Goal: Task Accomplishment & Management: Use online tool/utility

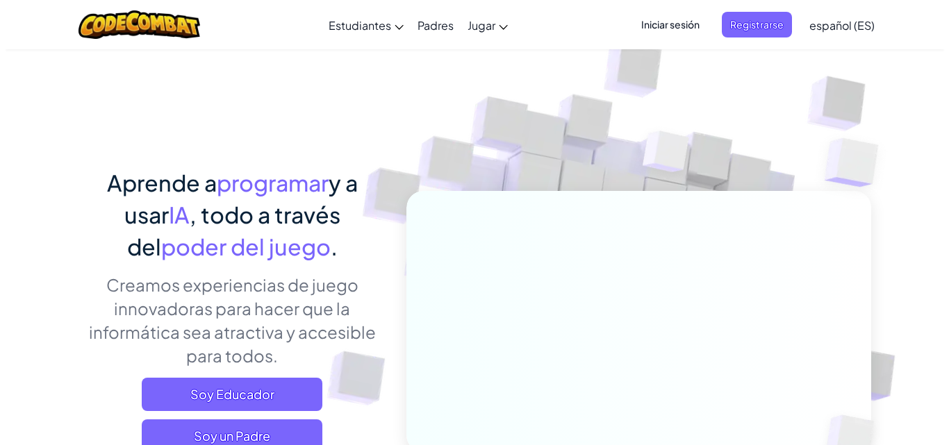
scroll to position [139, 0]
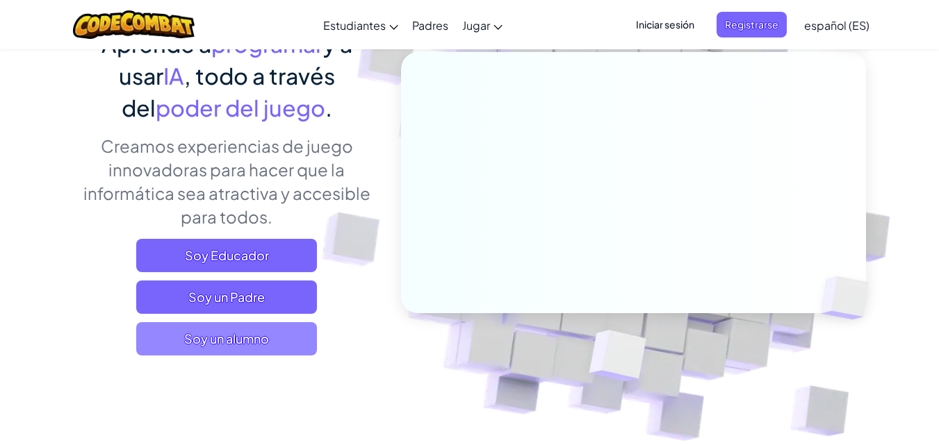
click at [238, 343] on span "Soy un alumno" at bounding box center [226, 338] width 181 height 33
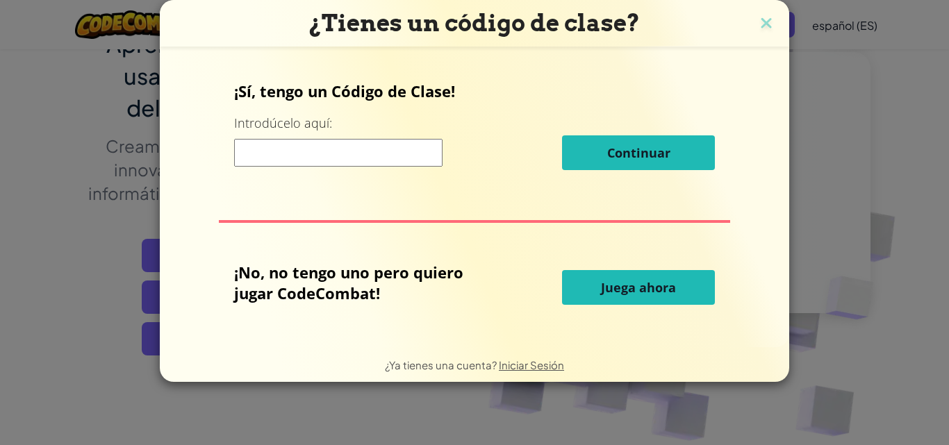
click at [591, 284] on button "Juega ahora" at bounding box center [638, 287] width 153 height 35
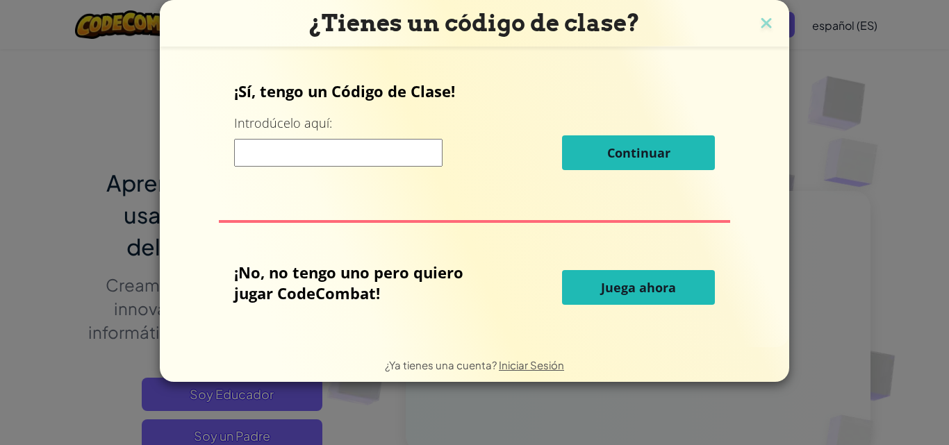
click at [681, 288] on button "Juega ahora" at bounding box center [638, 287] width 153 height 35
click at [679, 288] on button "Juega ahora" at bounding box center [638, 287] width 153 height 35
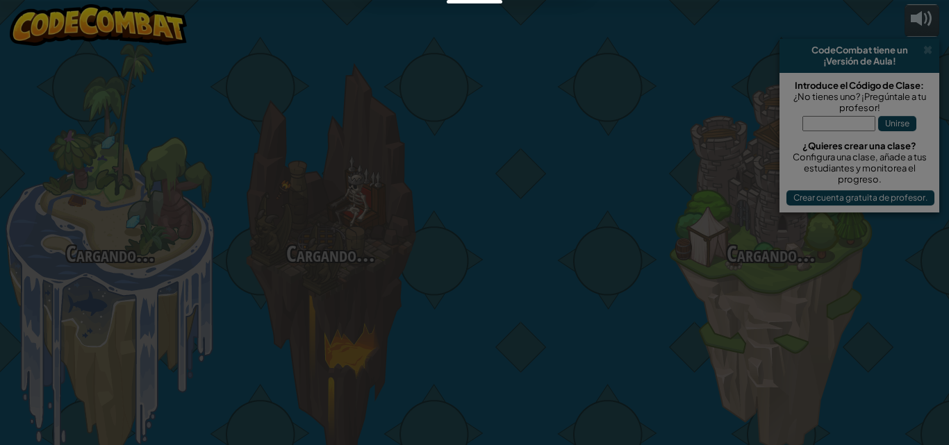
drag, startPoint x: 654, startPoint y: 289, endPoint x: 619, endPoint y: 288, distance: 35.4
click at [619, 288] on div at bounding box center [474, 222] width 949 height 445
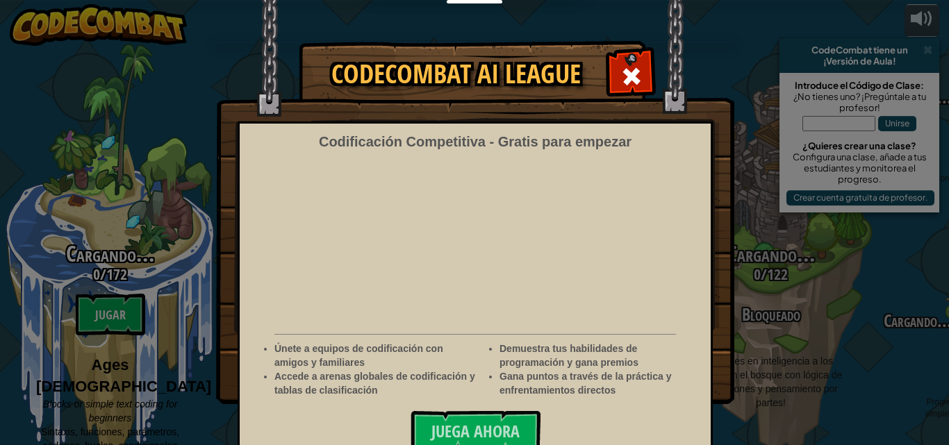
select select "es-ES"
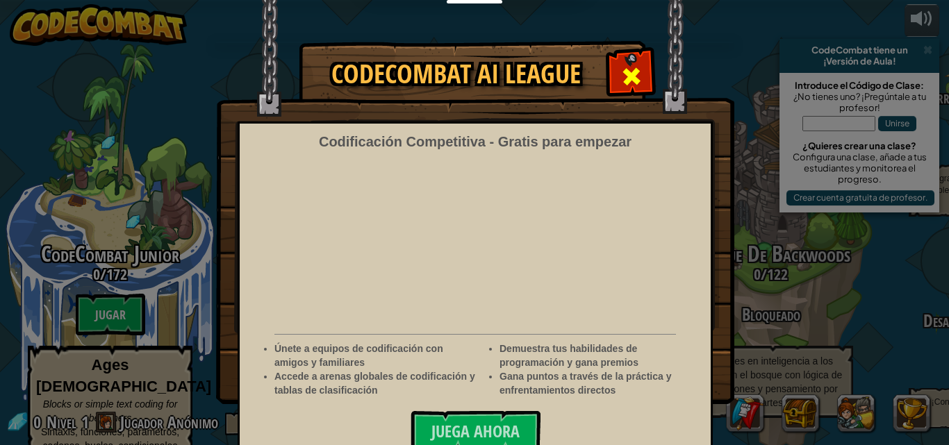
drag, startPoint x: 619, startPoint y: 288, endPoint x: 634, endPoint y: 83, distance: 206.1
click at [489, 427] on span "Juega ahora" at bounding box center [475, 431] width 88 height 22
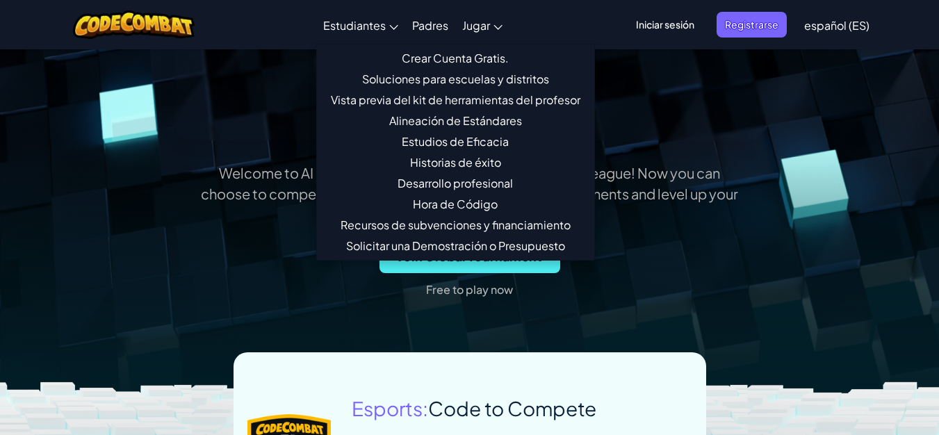
scroll to position [556, 0]
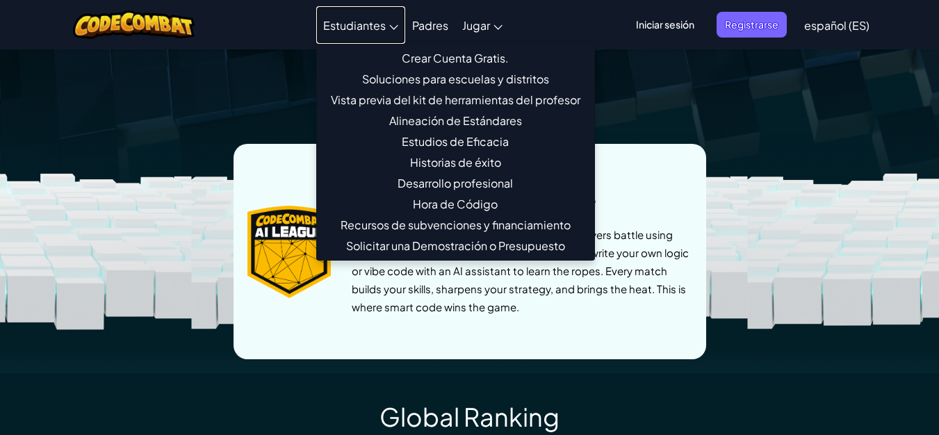
click at [375, 23] on span "Estudiantes" at bounding box center [354, 25] width 63 height 15
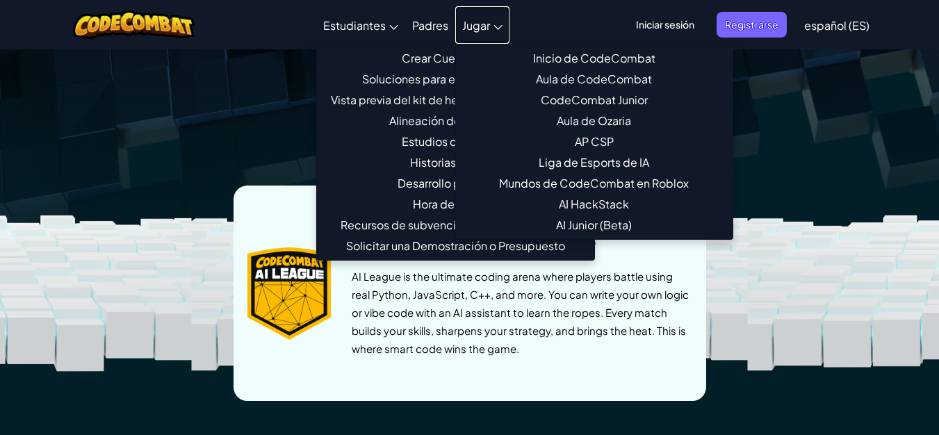
click at [475, 24] on span "Jugar" at bounding box center [476, 25] width 28 height 15
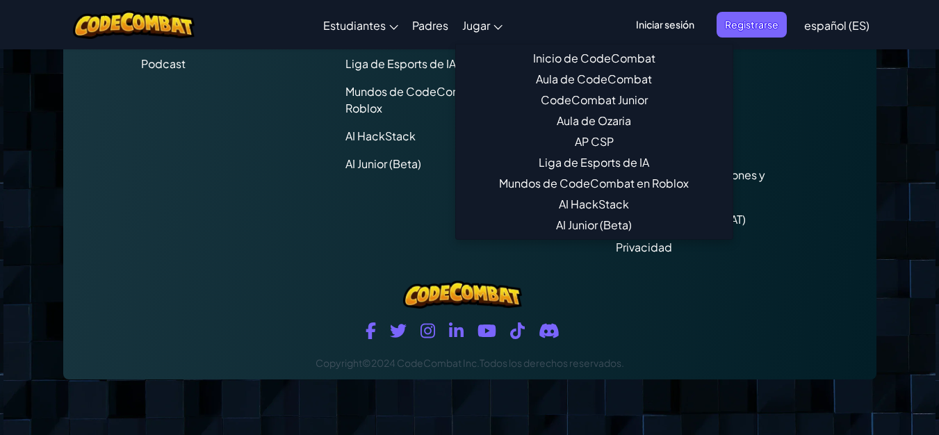
click at [585, 15] on div "Cambiar modo de navegación Estudiantes Crear Cuenta Gratis. Soluciones para esc…" at bounding box center [469, 24] width 945 height 49
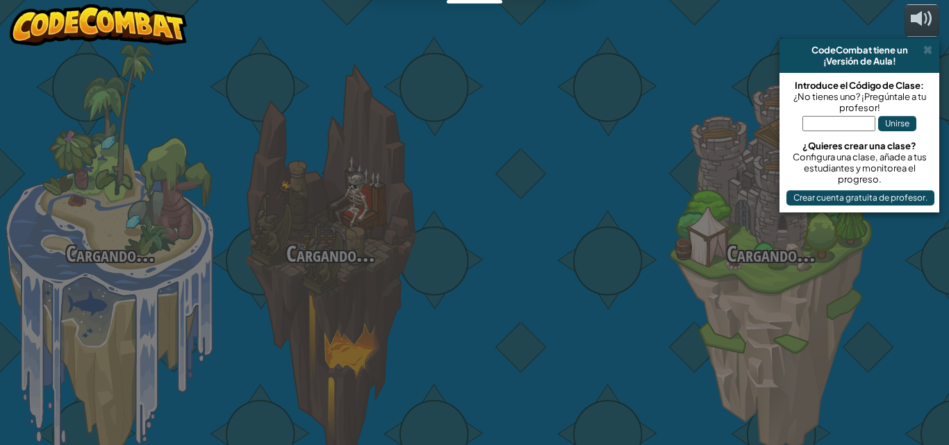
select select "es-ES"
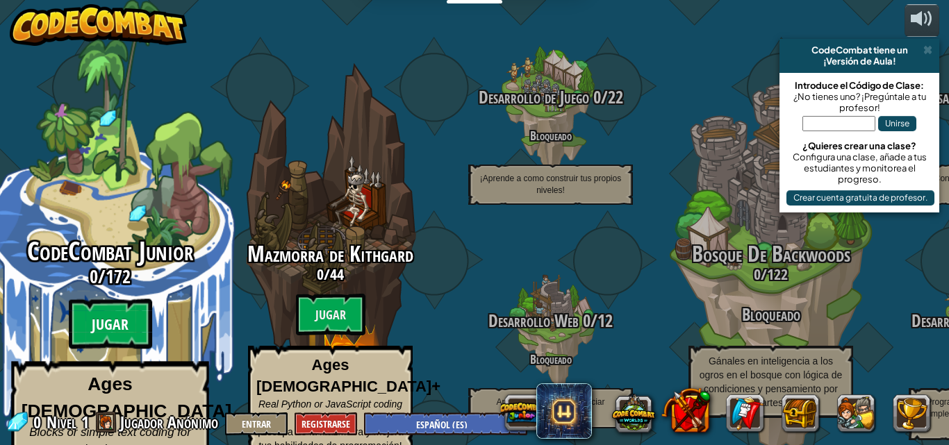
click at [127, 299] on btn "Jugar" at bounding box center [110, 324] width 83 height 50
select select "es-ES"
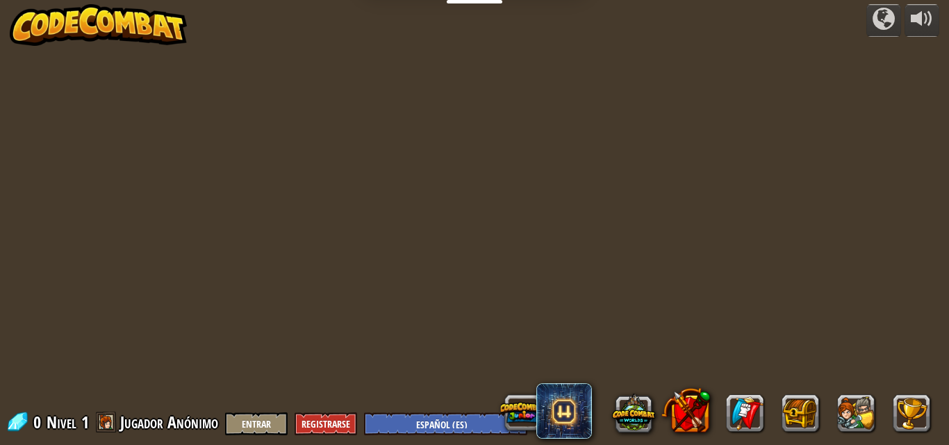
select select "es-ES"
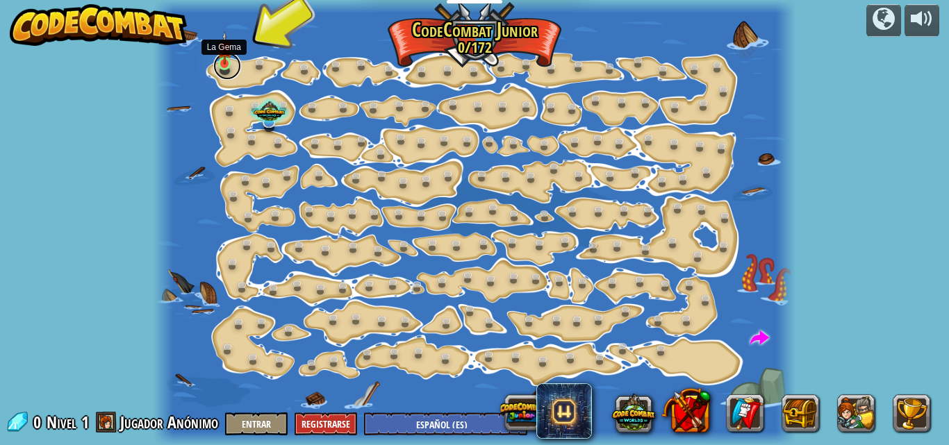
click at [226, 71] on link at bounding box center [227, 66] width 28 height 28
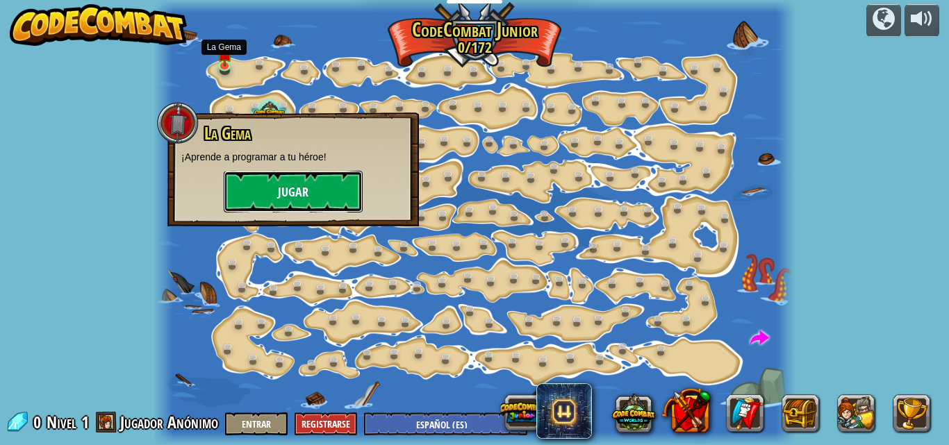
click at [280, 185] on button "Jugar" at bounding box center [293, 192] width 139 height 42
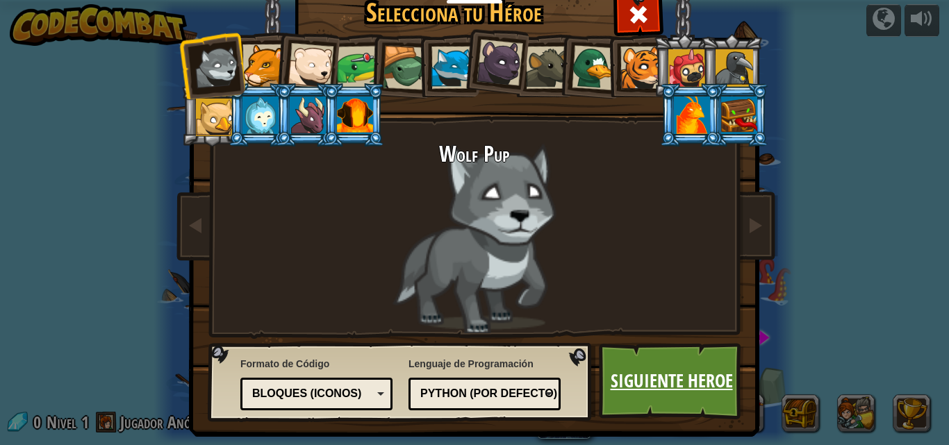
click at [711, 381] on link "Siguiente Heroe" at bounding box center [671, 381] width 145 height 76
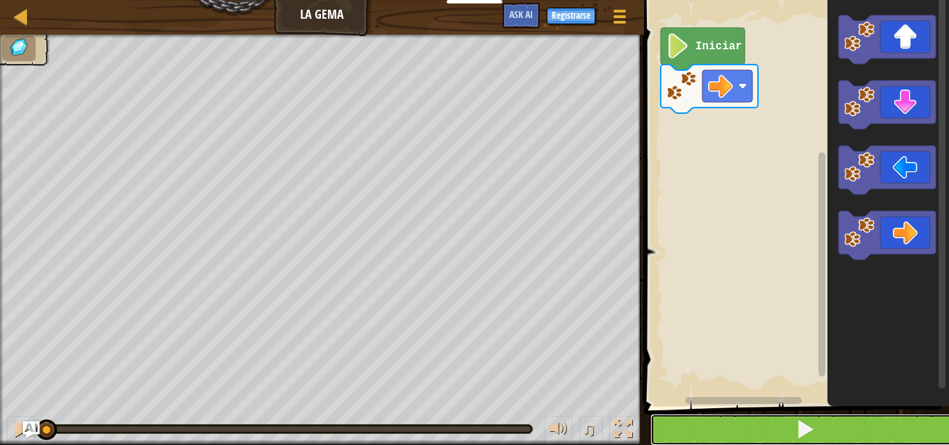
click at [852, 416] on button at bounding box center [804, 430] width 309 height 32
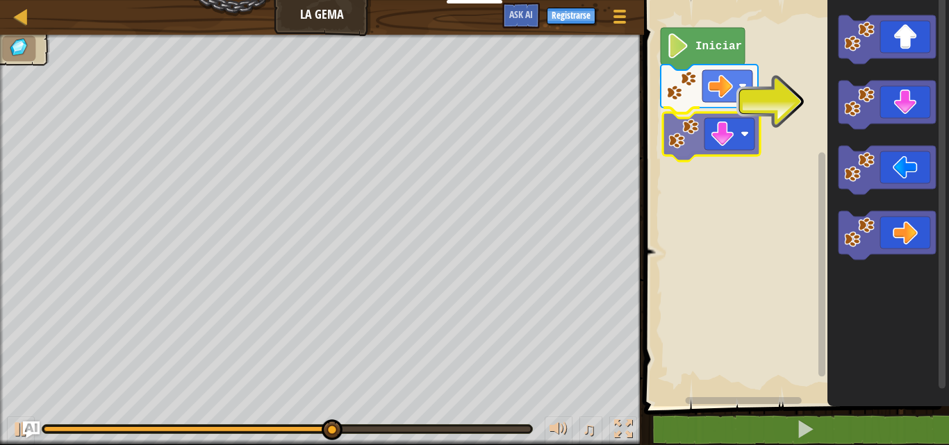
click at [724, 136] on div "Iniciar" at bounding box center [794, 199] width 309 height 413
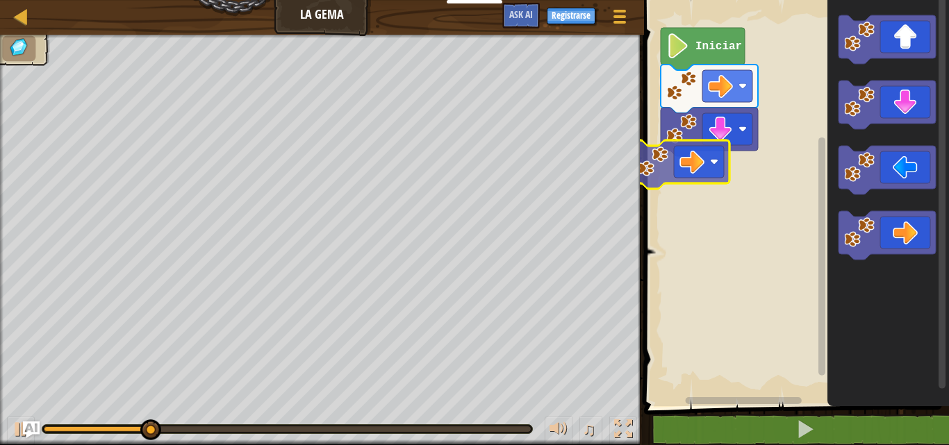
click at [689, 151] on div "Iniciar" at bounding box center [794, 199] width 309 height 413
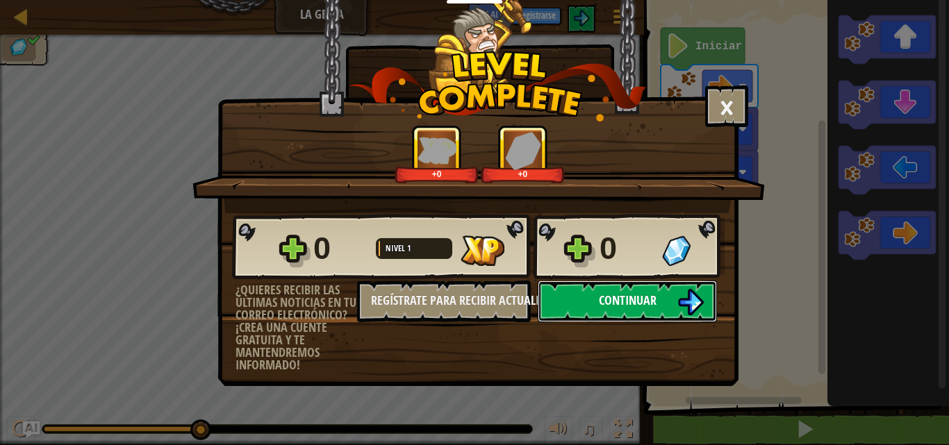
click at [643, 299] on span "Continuar" at bounding box center [628, 300] width 58 height 17
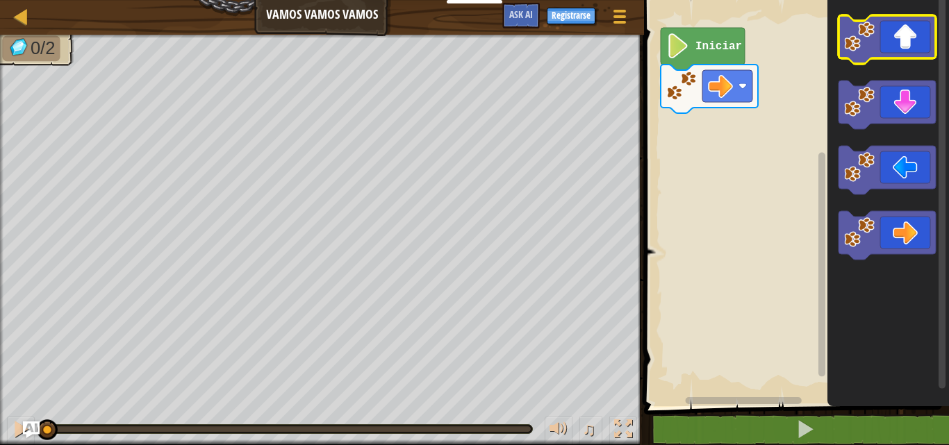
click at [899, 58] on icon "Espacio de trabajo de Blockly" at bounding box center [888, 199] width 122 height 413
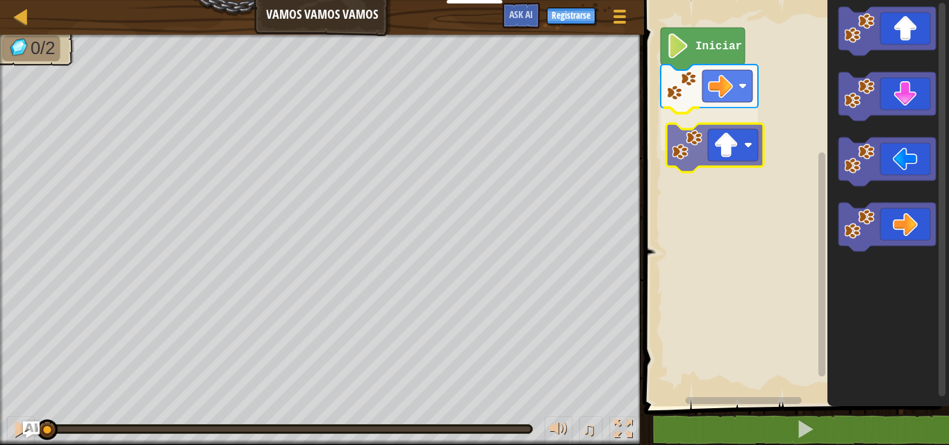
click at [723, 160] on div "Iniciar" at bounding box center [794, 199] width 309 height 413
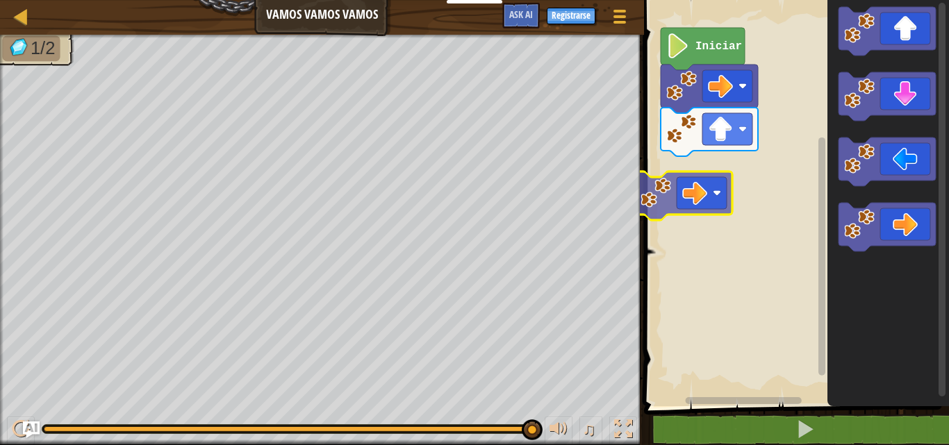
click at [680, 183] on div "Iniciar" at bounding box center [794, 199] width 309 height 413
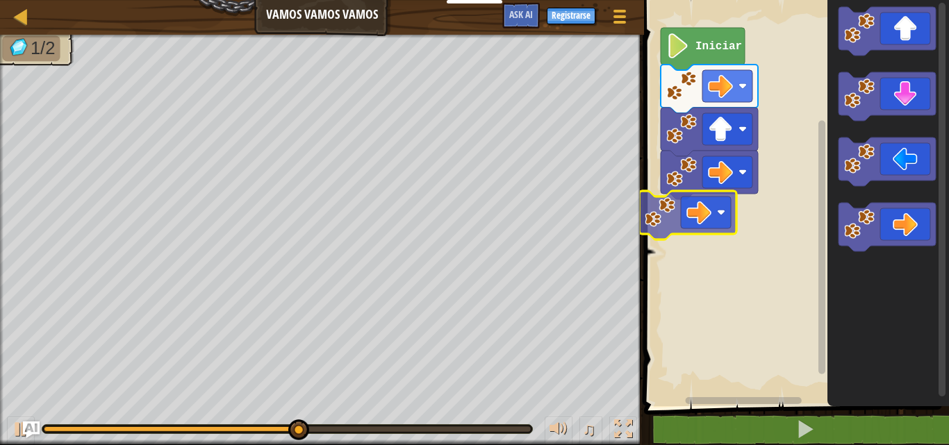
click at [678, 217] on div "Iniciar" at bounding box center [794, 199] width 309 height 413
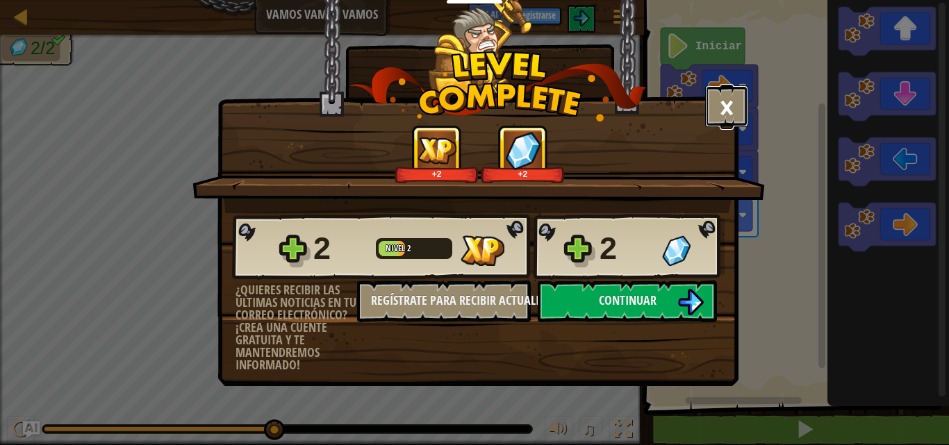
click at [734, 124] on button "×" at bounding box center [726, 106] width 43 height 42
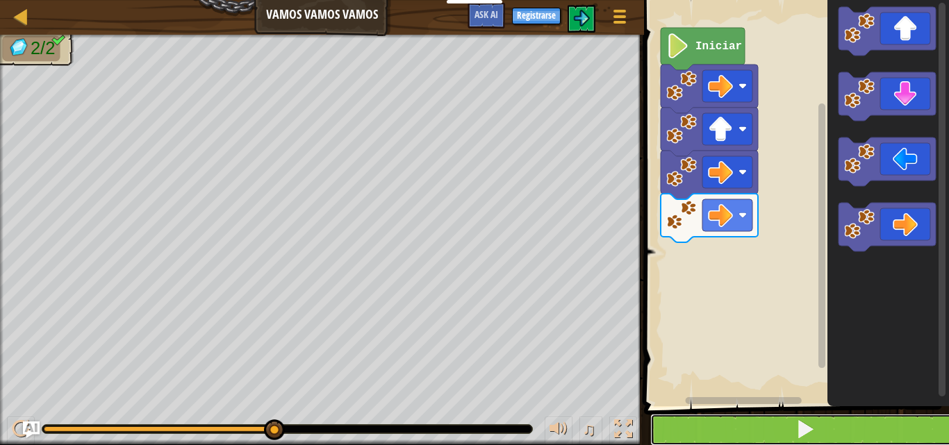
click at [782, 427] on button at bounding box center [804, 430] width 309 height 32
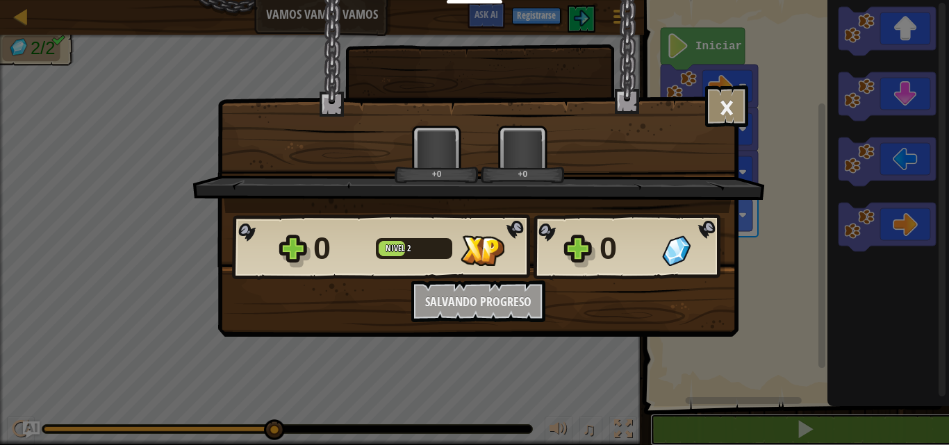
scroll to position [1, 0]
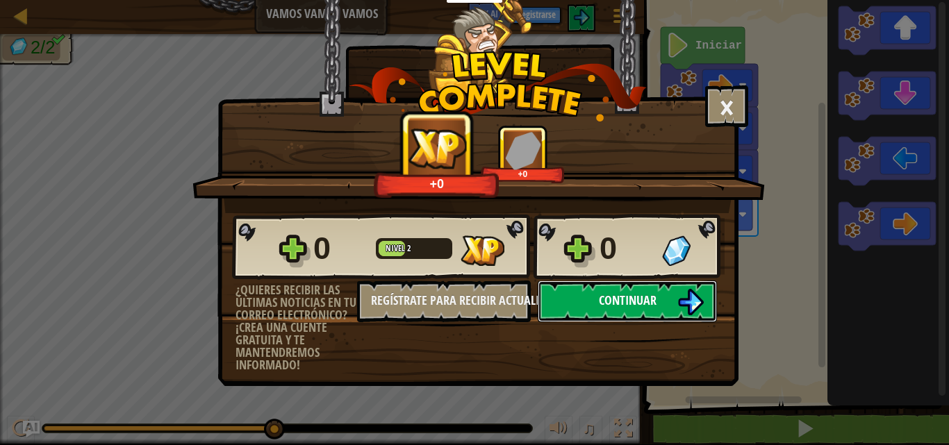
click at [639, 288] on button "Continuar" at bounding box center [627, 302] width 179 height 42
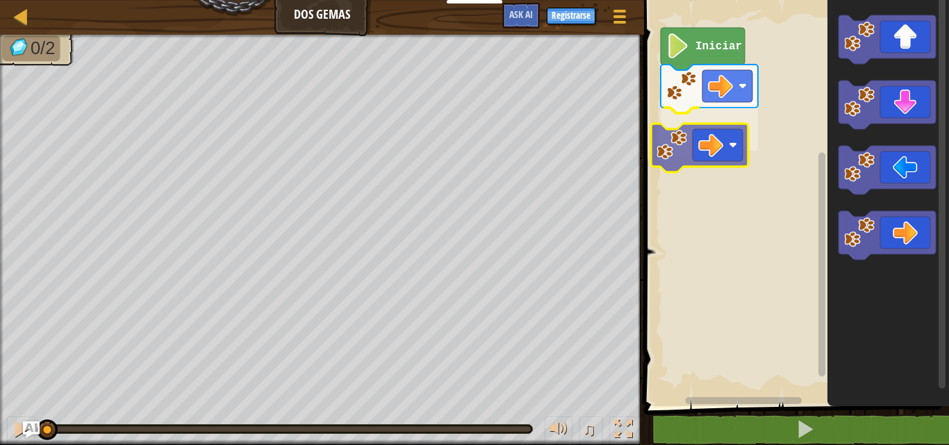
click at [683, 147] on div "Iniciar" at bounding box center [794, 199] width 309 height 413
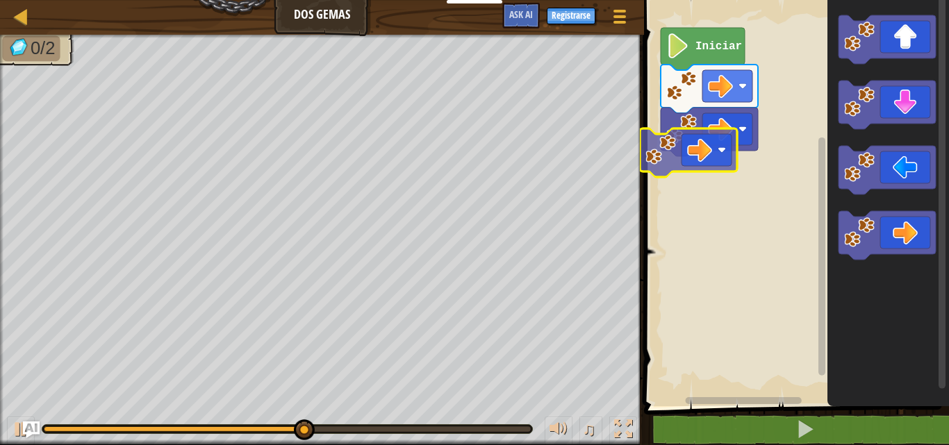
click at [652, 144] on div "Iniciar" at bounding box center [794, 199] width 309 height 413
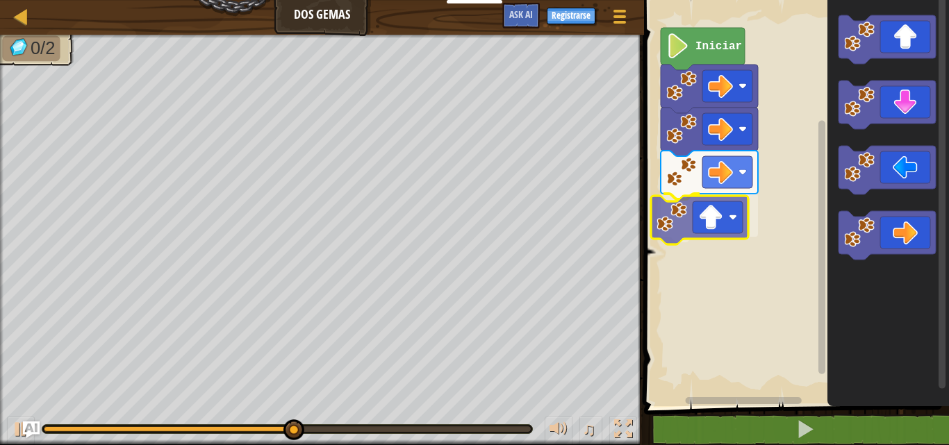
click at [718, 235] on div "Iniciar" at bounding box center [794, 199] width 309 height 413
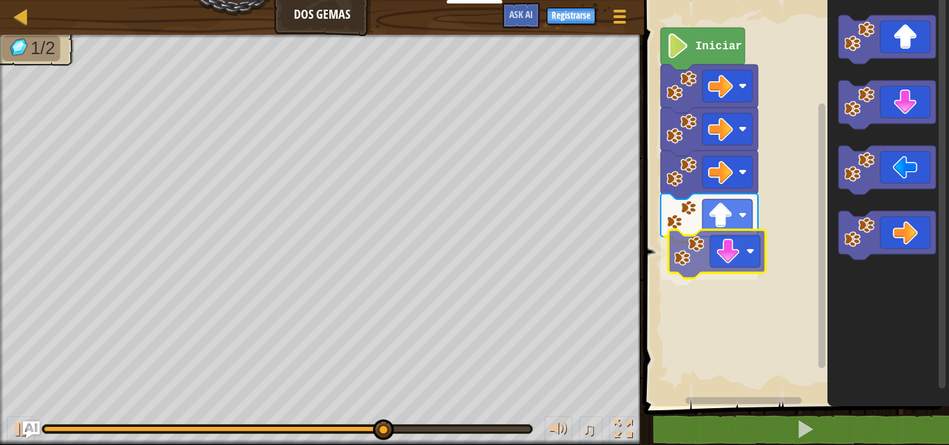
click at [736, 258] on div "Iniciar" at bounding box center [794, 199] width 309 height 413
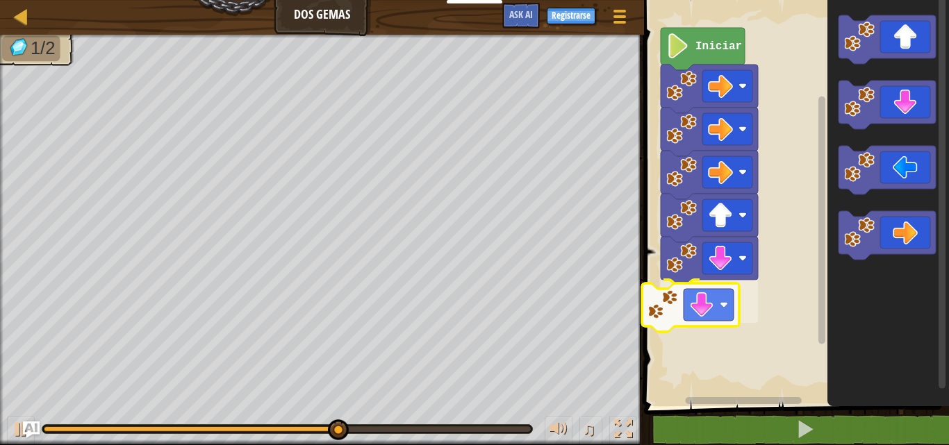
click at [688, 315] on div "Iniciar" at bounding box center [794, 199] width 309 height 413
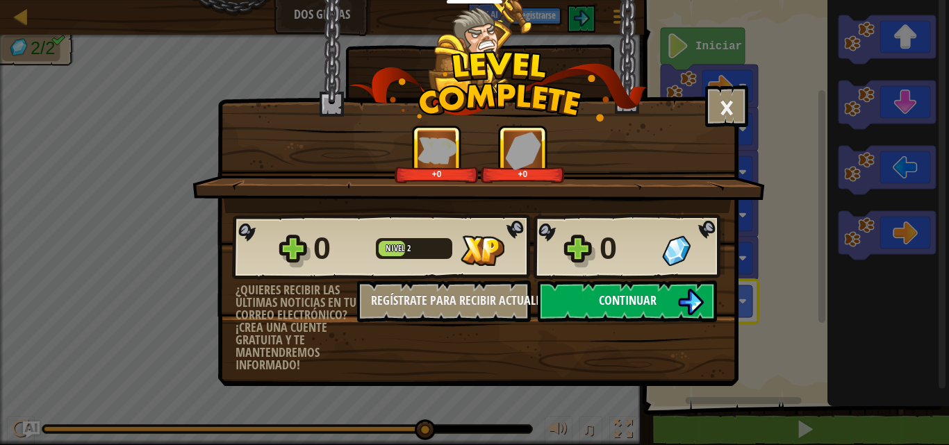
click at [627, 306] on span "Continuar" at bounding box center [628, 300] width 58 height 17
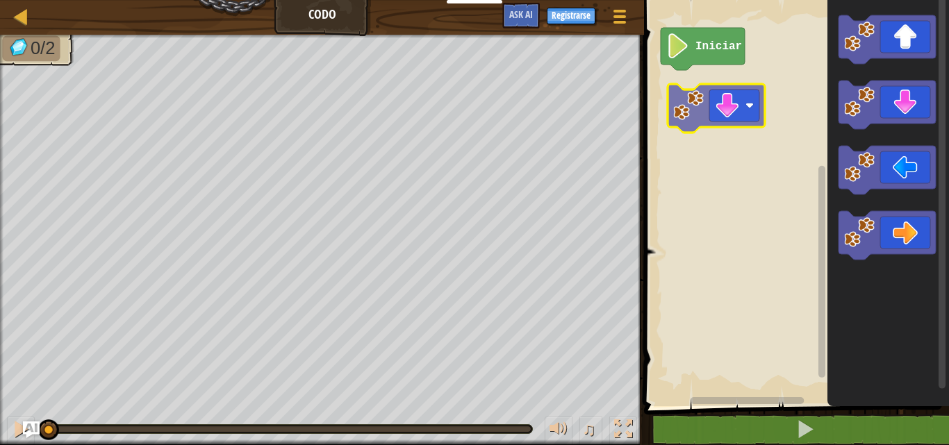
click at [715, 84] on div "Iniciar" at bounding box center [794, 199] width 309 height 413
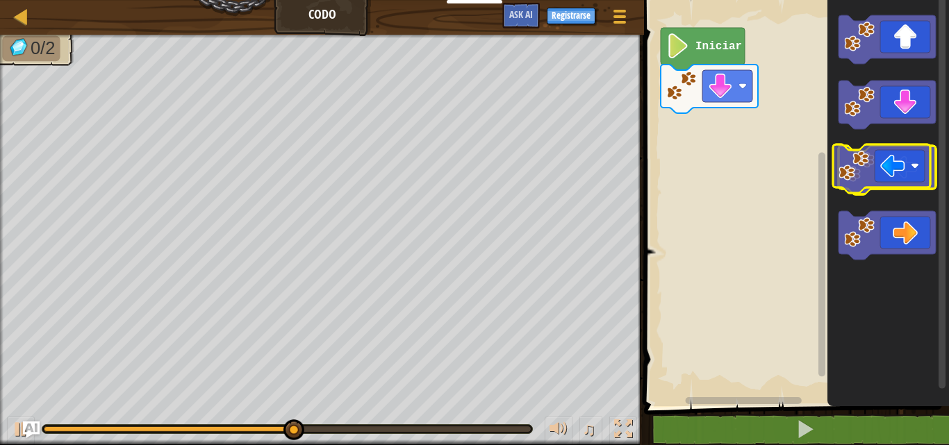
click at [884, 174] on icon "Espacio de trabajo de Blockly" at bounding box center [886, 170] width 97 height 49
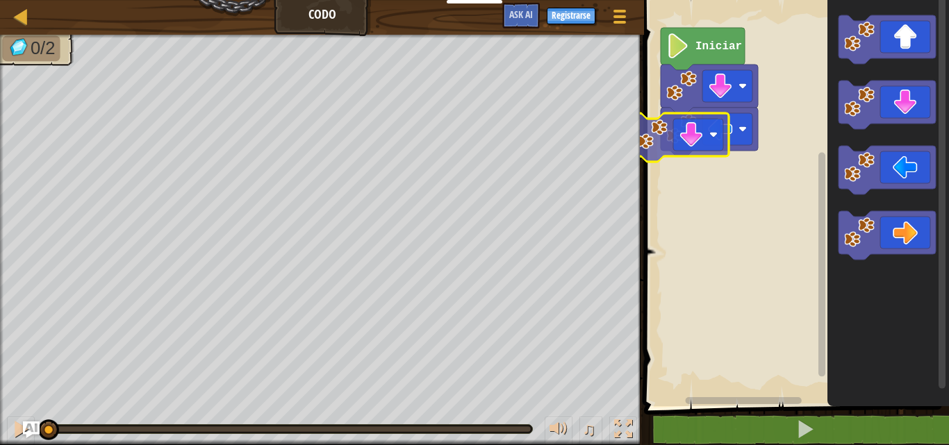
click at [672, 152] on div "Iniciar" at bounding box center [794, 199] width 309 height 413
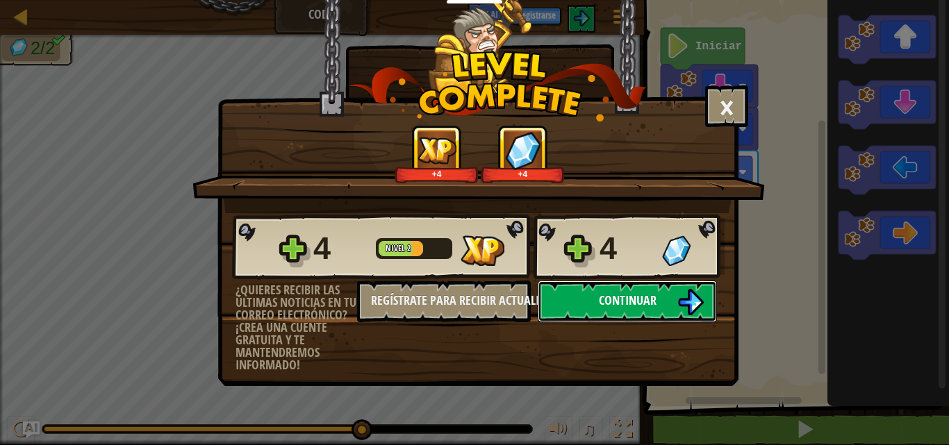
click at [638, 292] on span "Continuar" at bounding box center [628, 300] width 58 height 17
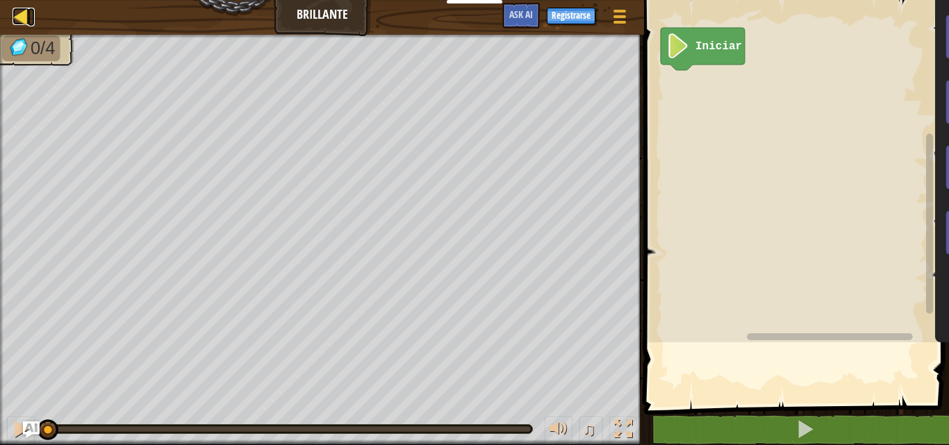
click at [19, 13] on div at bounding box center [21, 16] width 17 height 17
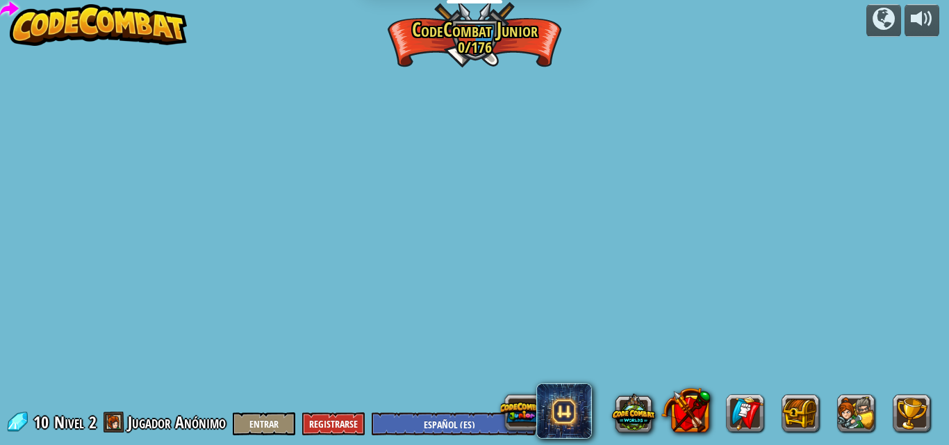
select select "es-ES"
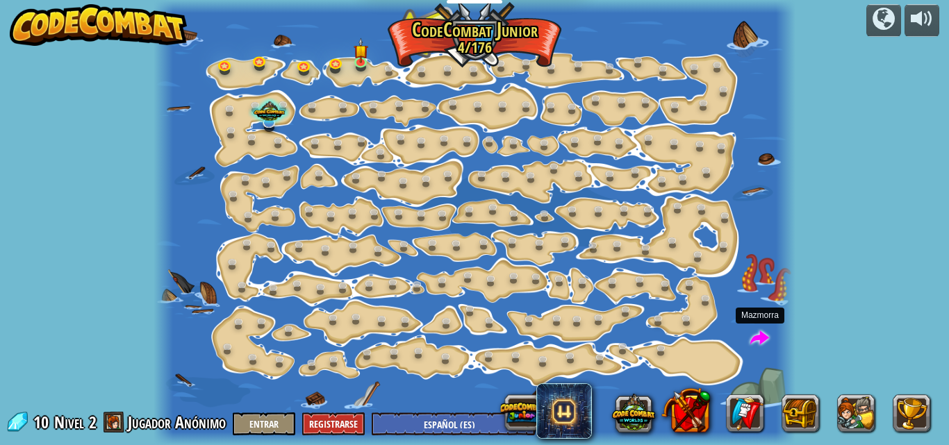
click at [759, 340] on span at bounding box center [759, 338] width 19 height 19
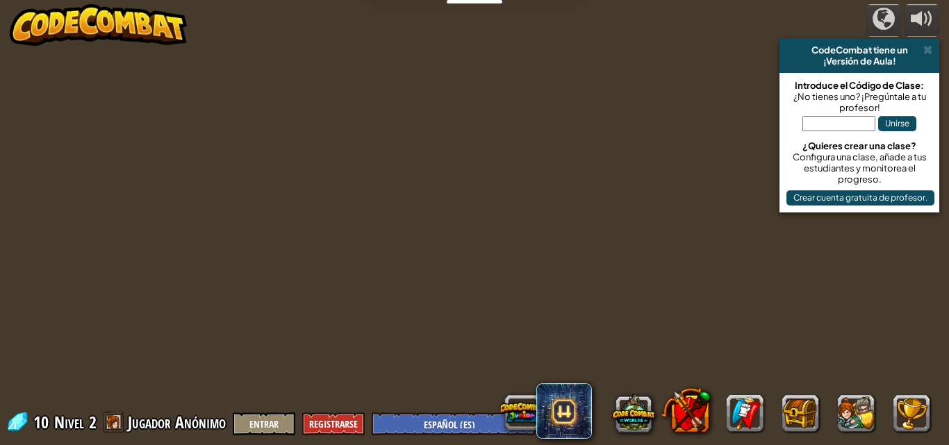
select select "es-ES"
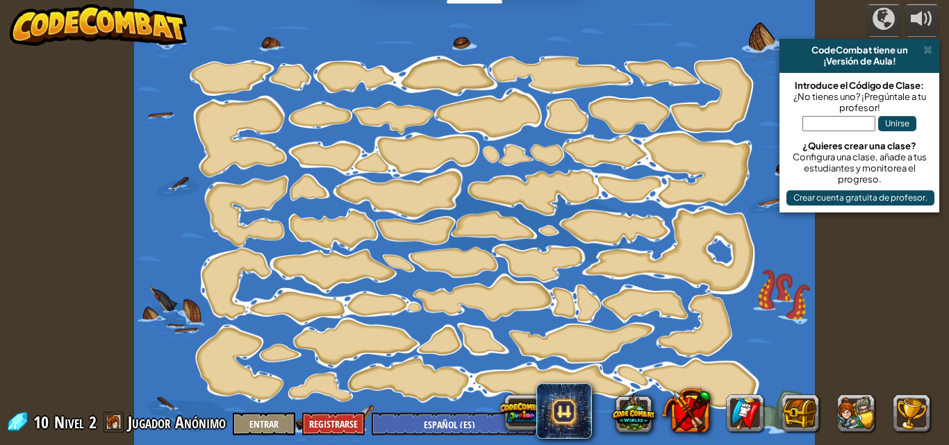
select select "es-ES"
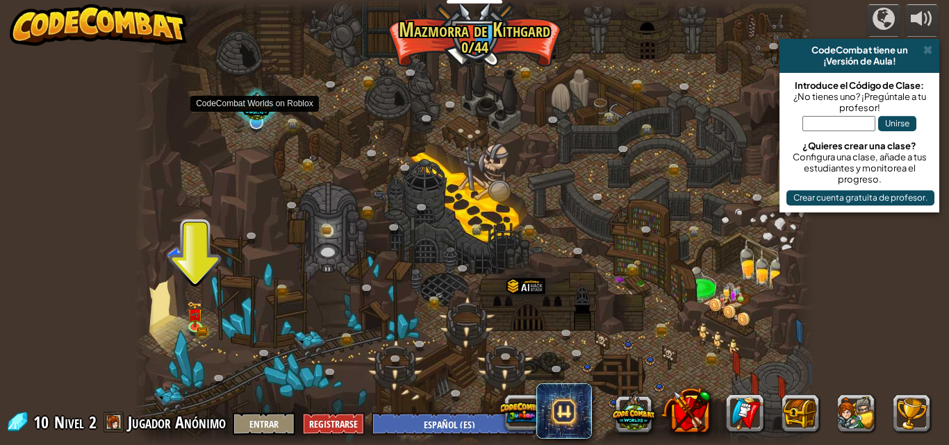
click at [256, 113] on div at bounding box center [256, 109] width 44 height 42
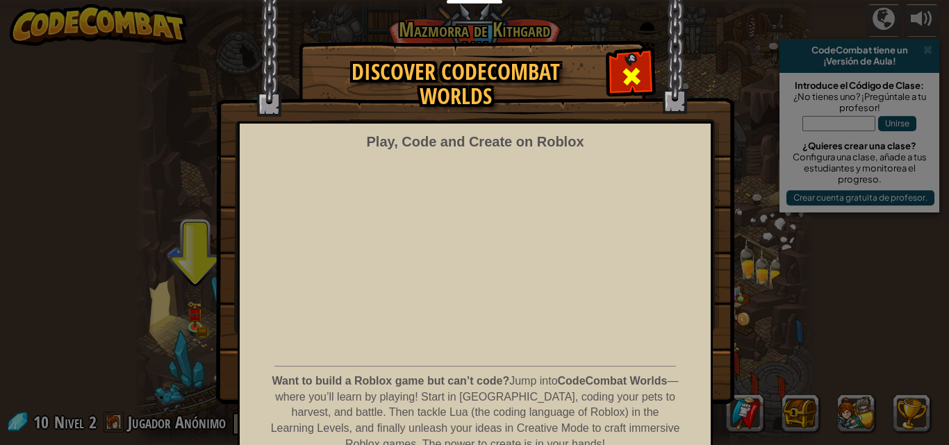
click at [626, 70] on span at bounding box center [631, 76] width 22 height 22
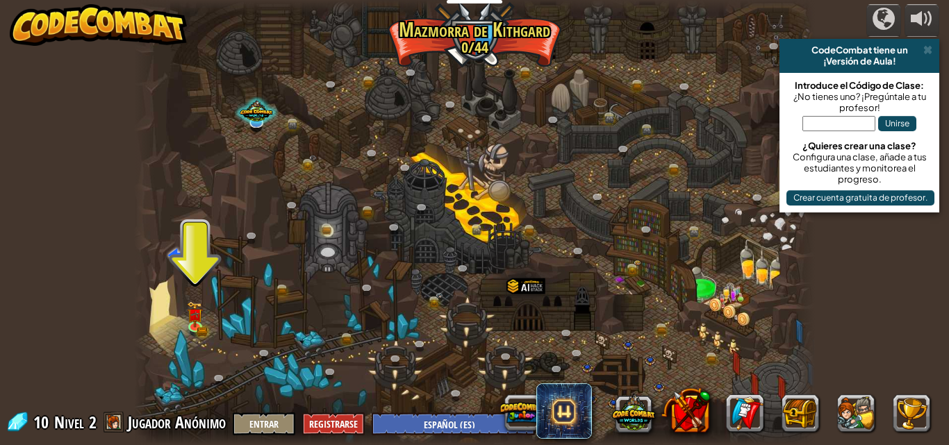
drag, startPoint x: 104, startPoint y: 273, endPoint x: 329, endPoint y: 209, distance: 234.6
click at [149, 262] on div "powered by CodeCombat tiene un ¡Versión de Aula! Introduce el Código de Clase: …" at bounding box center [474, 222] width 949 height 445
click at [246, 41] on div at bounding box center [474, 222] width 681 height 445
click at [260, 22] on div at bounding box center [474, 222] width 681 height 445
click at [527, 418] on button at bounding box center [522, 412] width 43 height 43
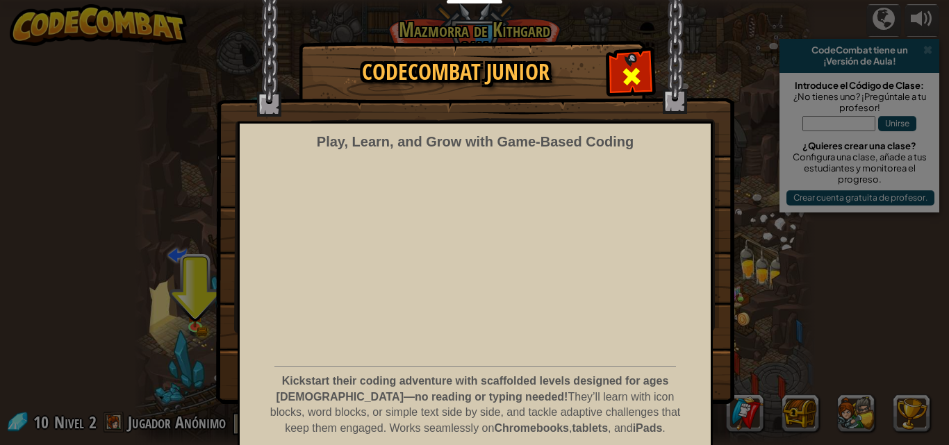
click at [609, 75] on div at bounding box center [631, 75] width 44 height 44
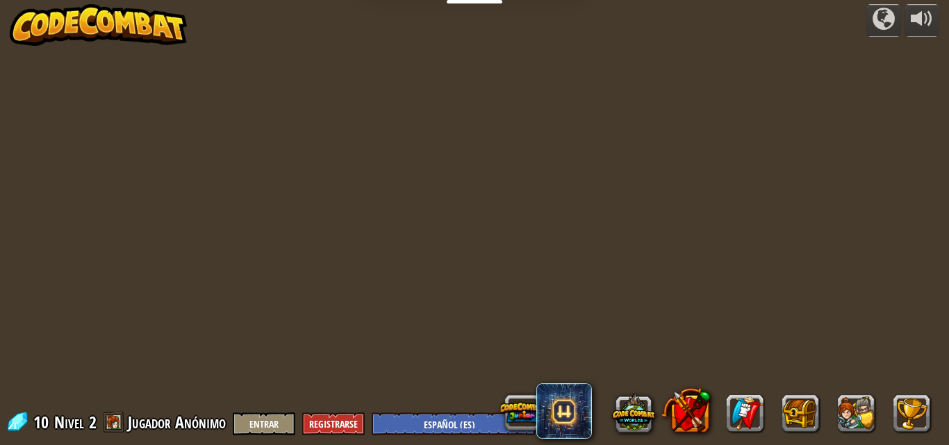
select select "es-ES"
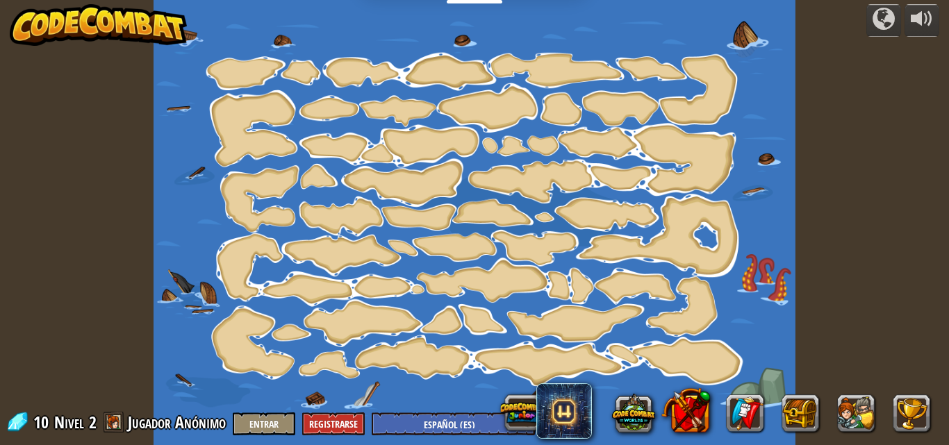
select select "es-ES"
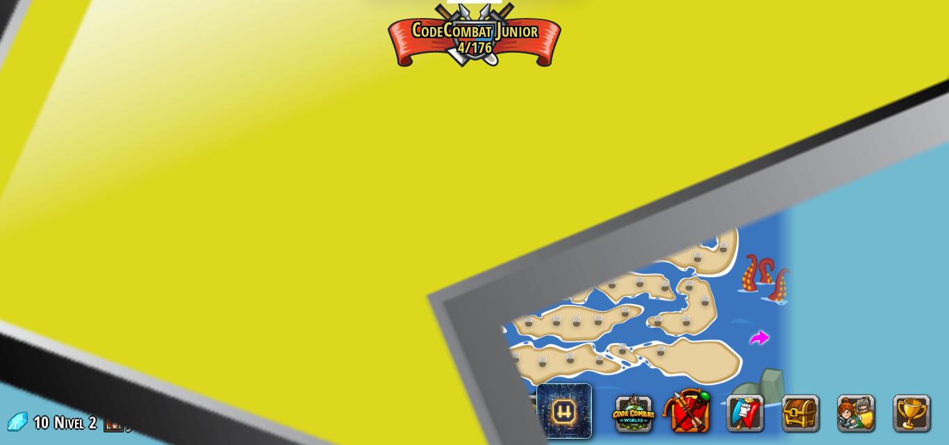
click at [691, 341] on div at bounding box center [475, 222] width 642 height 445
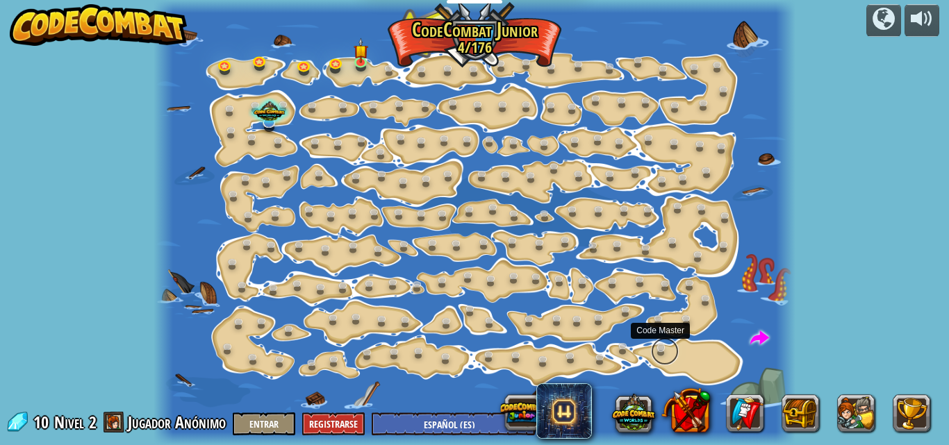
click at [664, 343] on link at bounding box center [665, 352] width 28 height 28
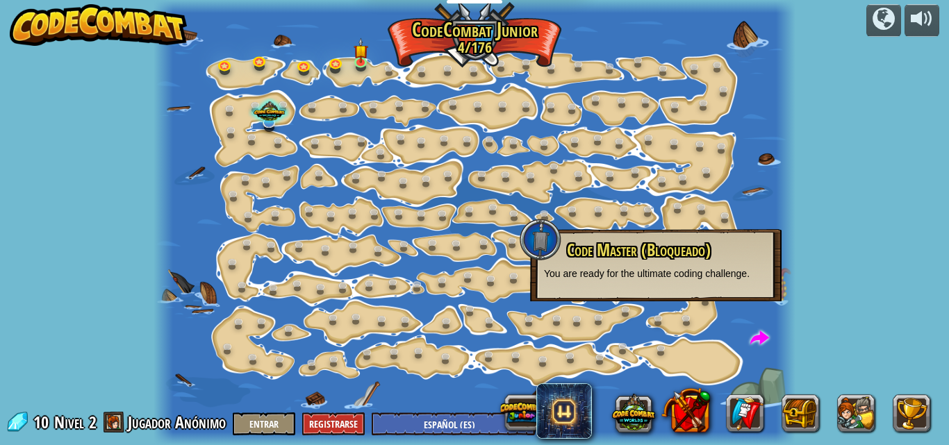
click at [631, 250] on span "Code Master (Bloqueado)" at bounding box center [639, 250] width 144 height 24
click at [721, 313] on div at bounding box center [475, 222] width 642 height 445
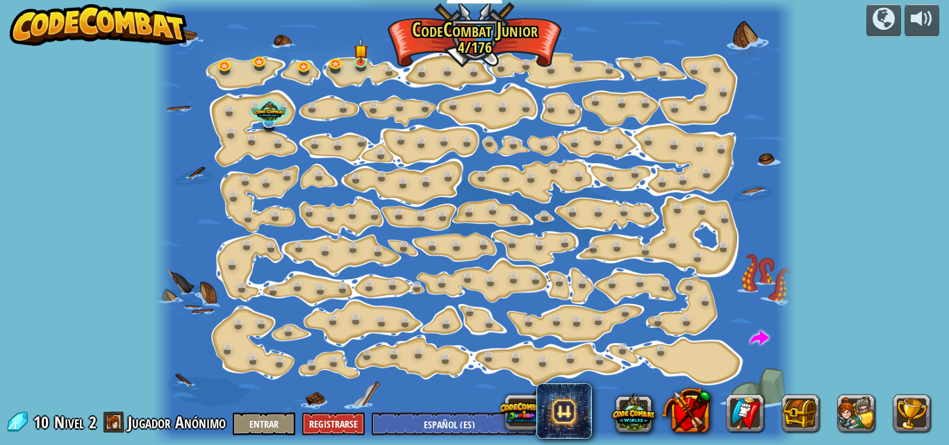
click at [406, 169] on div at bounding box center [475, 222] width 642 height 445
click at [403, 185] on link at bounding box center [407, 184] width 28 height 28
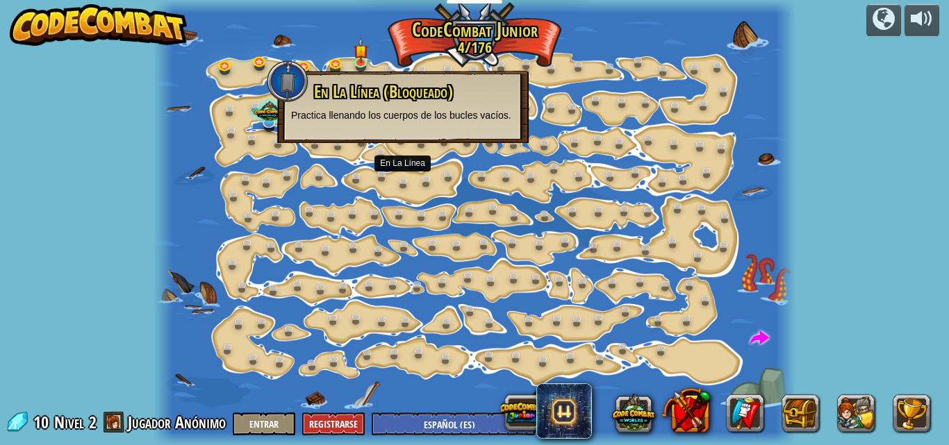
drag, startPoint x: 383, startPoint y: 105, endPoint x: 346, endPoint y: 105, distance: 37.5
click at [383, 105] on div "En La Línea (Bloqueado) Practica llenando los cuerpos de los bucles vacíos." at bounding box center [403, 103] width 224 height 40
click at [58, 81] on div "powered by Cambio de Paso (Bloqueado) Cambiar los argumentos del step. Ve intel…" at bounding box center [474, 222] width 949 height 445
click at [328, 92] on span "En La Línea (Bloqueado)" at bounding box center [383, 92] width 139 height 24
drag, startPoint x: 355, startPoint y: 80, endPoint x: 490, endPoint y: 106, distance: 137.3
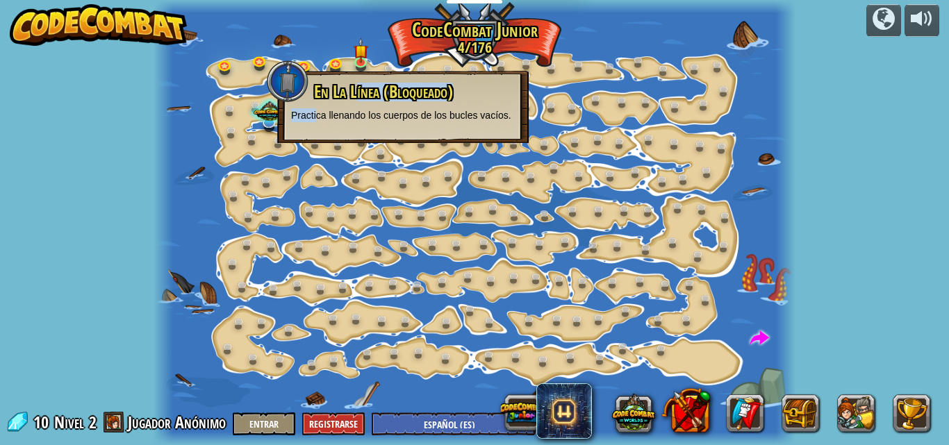
click at [358, 124] on div "En La Línea (Bloqueado) Practica llenando los cuerpos de los bucles vacíos." at bounding box center [402, 107] width 251 height 72
drag, startPoint x: 582, startPoint y: 44, endPoint x: 461, endPoint y: 39, distance: 121.7
click at [531, 39] on div at bounding box center [475, 222] width 642 height 445
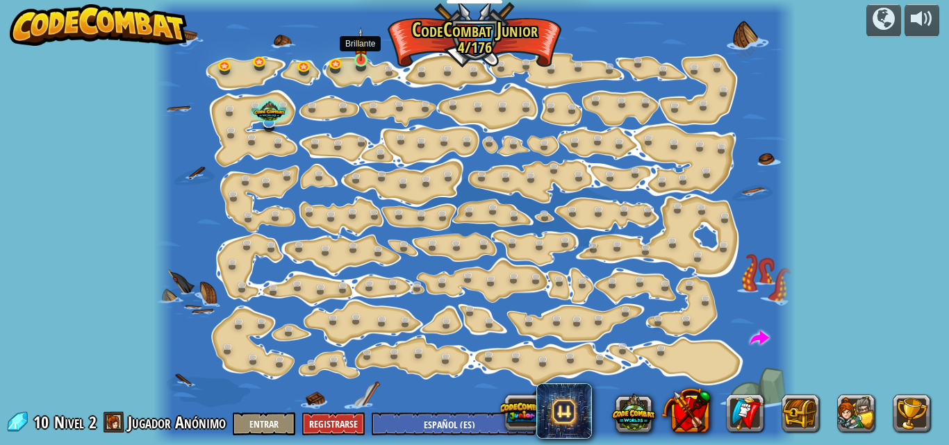
click at [368, 56] on img at bounding box center [361, 44] width 15 height 34
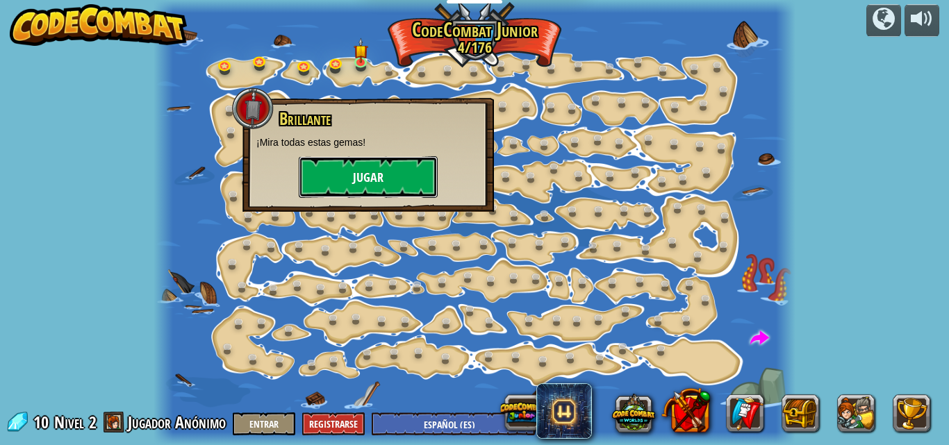
click at [397, 195] on button "Jugar" at bounding box center [368, 177] width 139 height 42
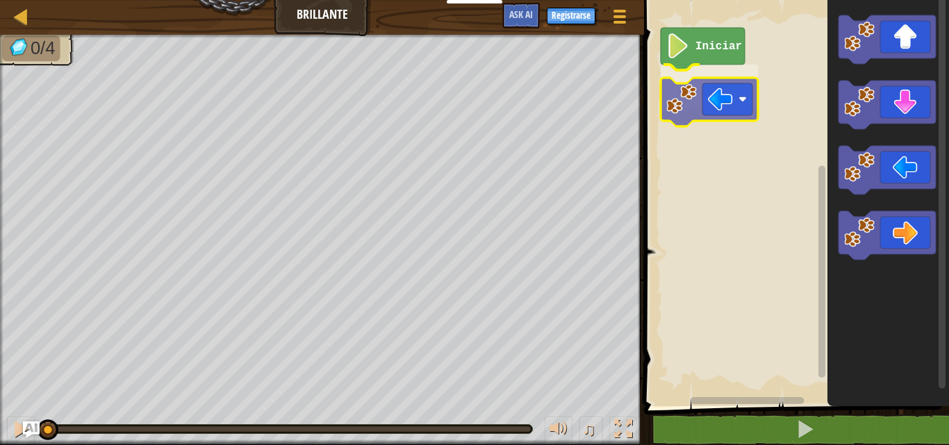
click at [683, 92] on div "Iniciar" at bounding box center [794, 199] width 309 height 413
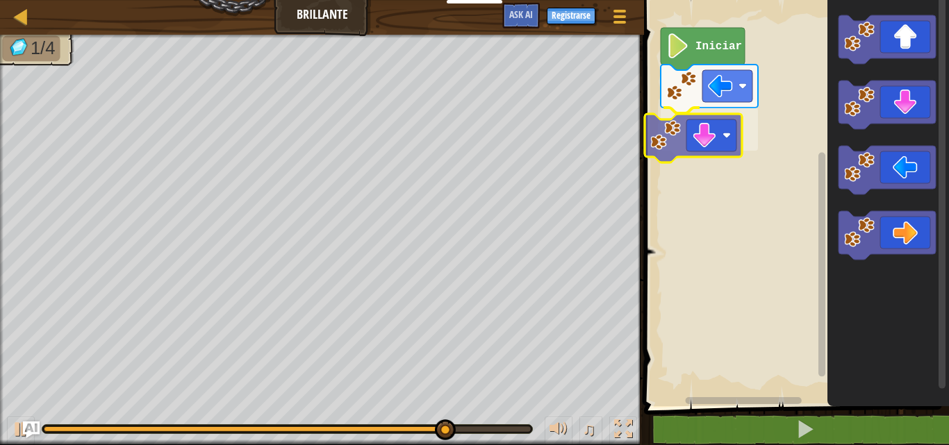
click at [696, 129] on div "Iniciar" at bounding box center [794, 199] width 309 height 413
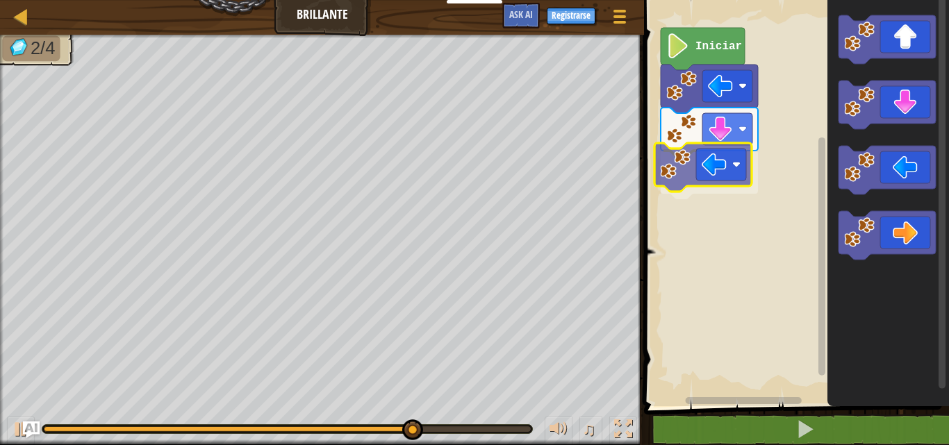
click at [698, 172] on div "Iniciar" at bounding box center [794, 199] width 309 height 413
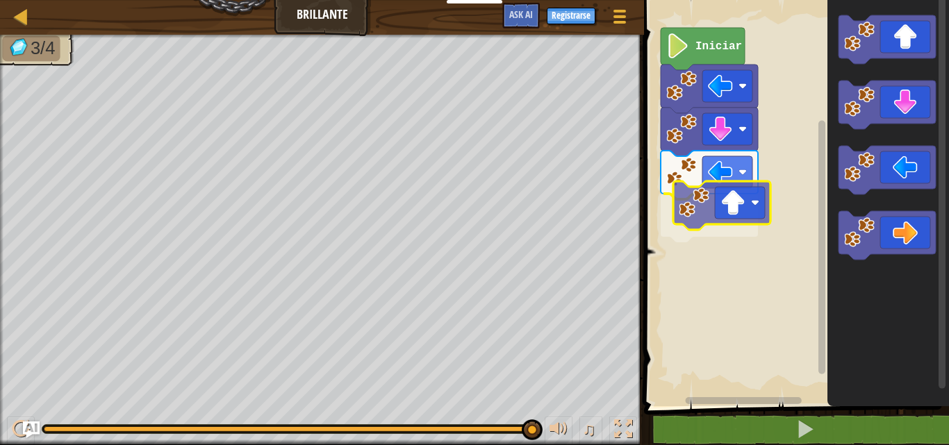
click at [713, 195] on div "Iniciar" at bounding box center [794, 199] width 309 height 413
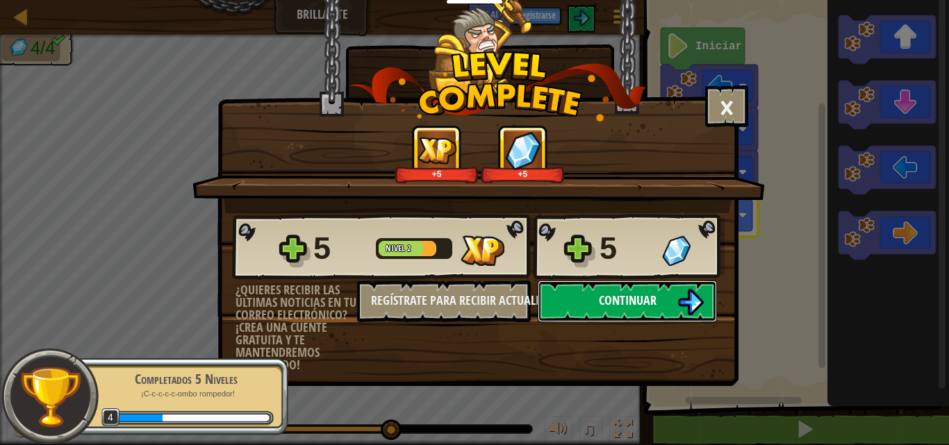
click at [684, 287] on button "Continuar" at bounding box center [627, 302] width 179 height 42
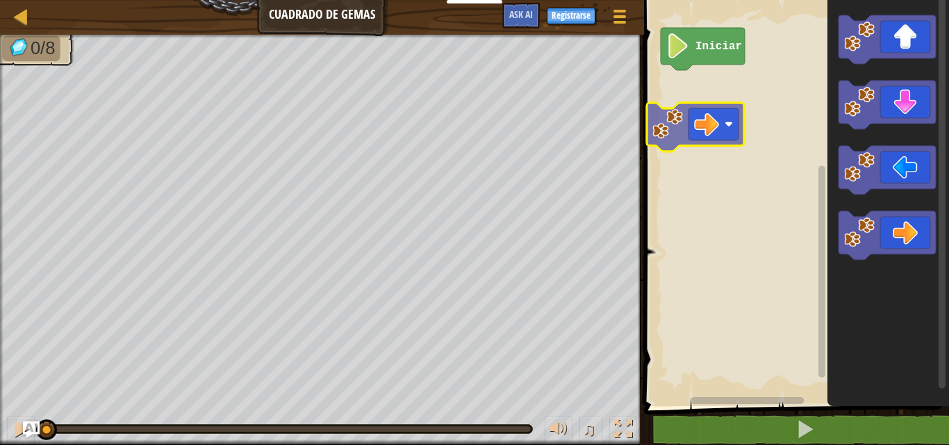
click at [700, 116] on div "Iniciar" at bounding box center [794, 199] width 309 height 413
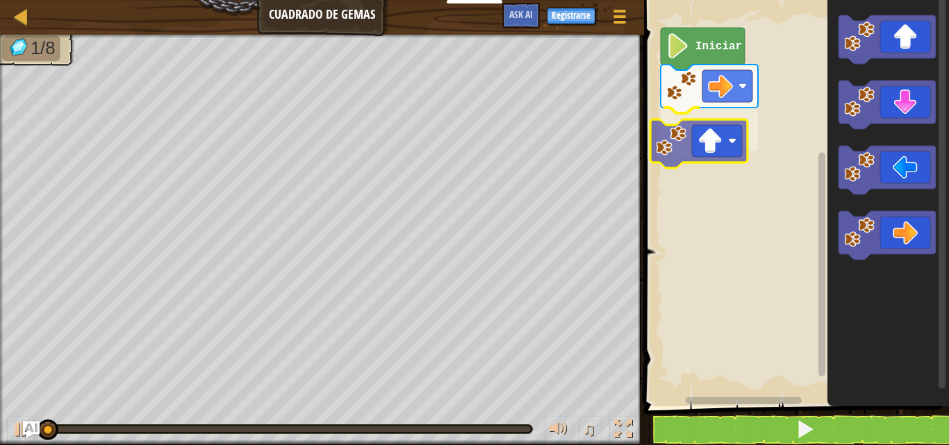
click at [700, 144] on div "Iniciar" at bounding box center [794, 199] width 309 height 413
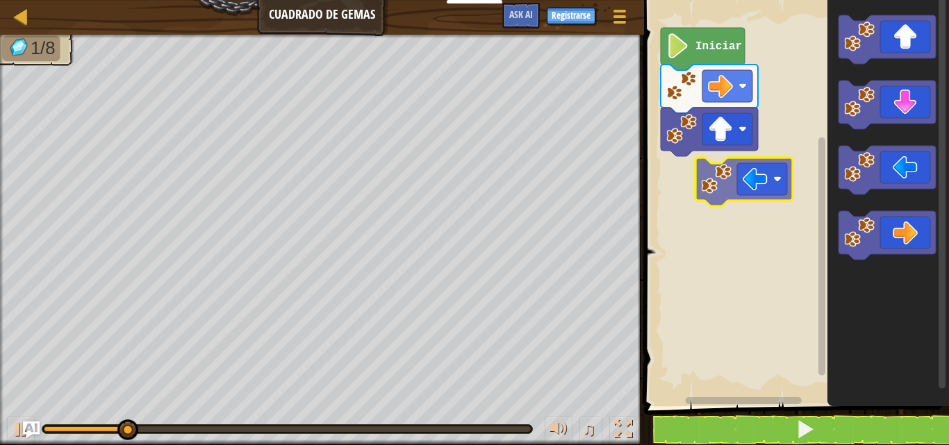
click at [714, 184] on div "Iniciar" at bounding box center [794, 199] width 309 height 413
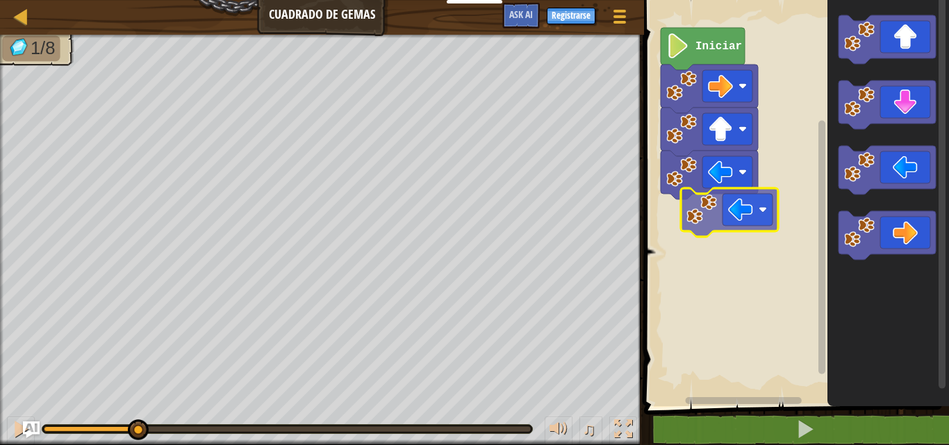
click at [729, 216] on div "Iniciar" at bounding box center [794, 199] width 309 height 413
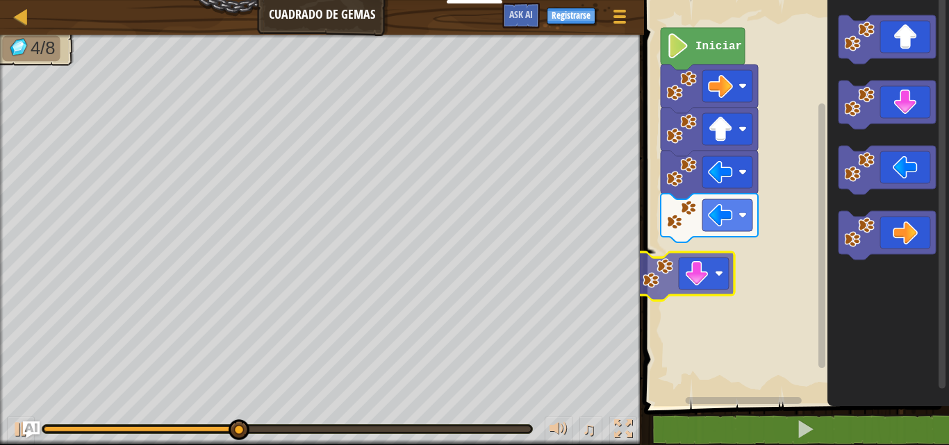
click at [727, 275] on div "Iniciar" at bounding box center [794, 199] width 309 height 413
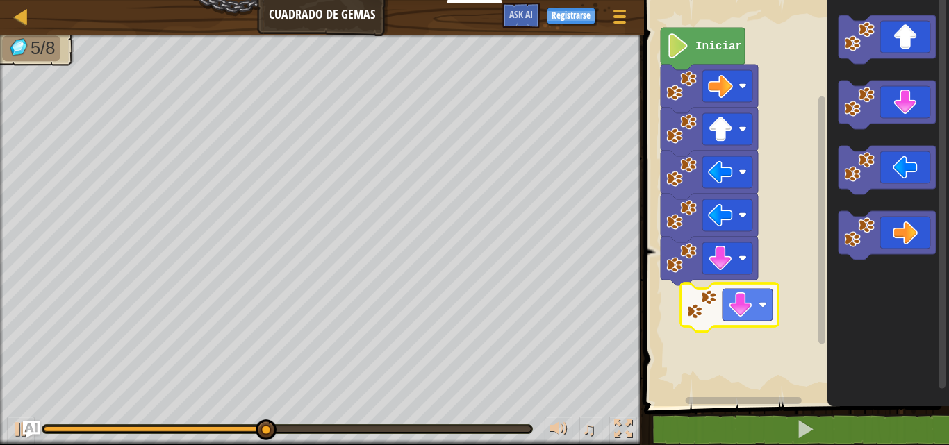
click at [742, 295] on div "Iniciar" at bounding box center [794, 199] width 309 height 413
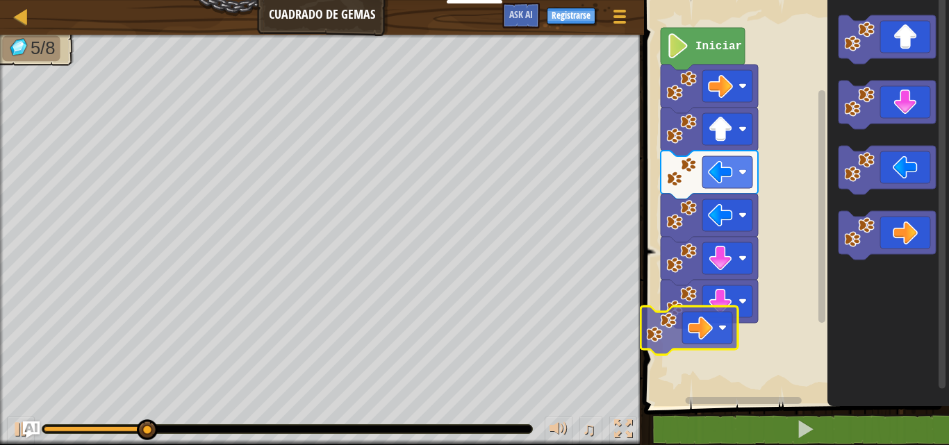
click at [677, 329] on div "Iniciar" at bounding box center [794, 199] width 309 height 413
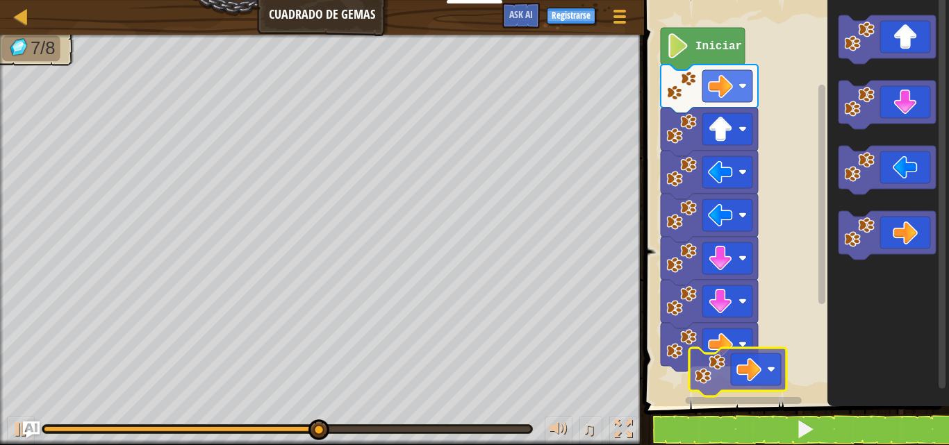
click at [712, 385] on div "Iniciar" at bounding box center [794, 199] width 309 height 413
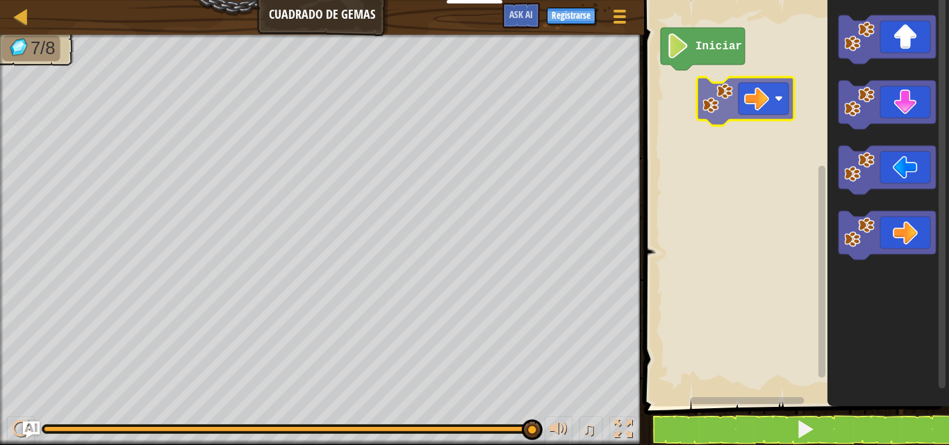
click at [725, 99] on div "Iniciar" at bounding box center [794, 199] width 309 height 413
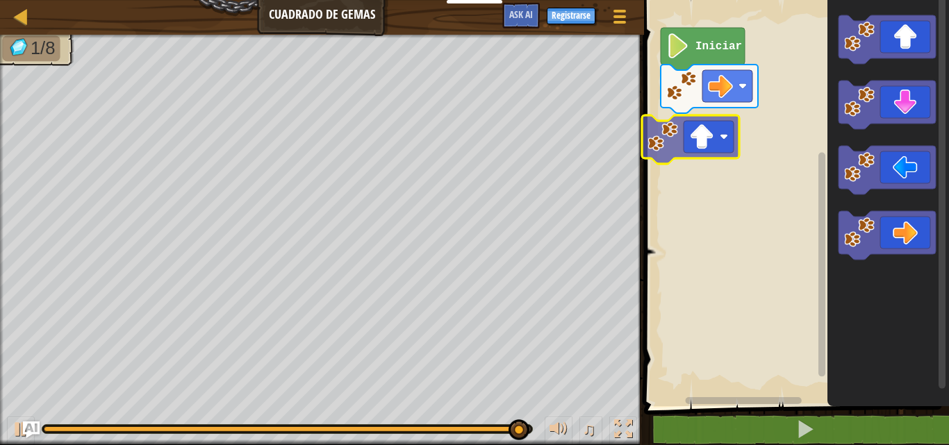
click at [728, 149] on div "Iniciar" at bounding box center [794, 199] width 309 height 413
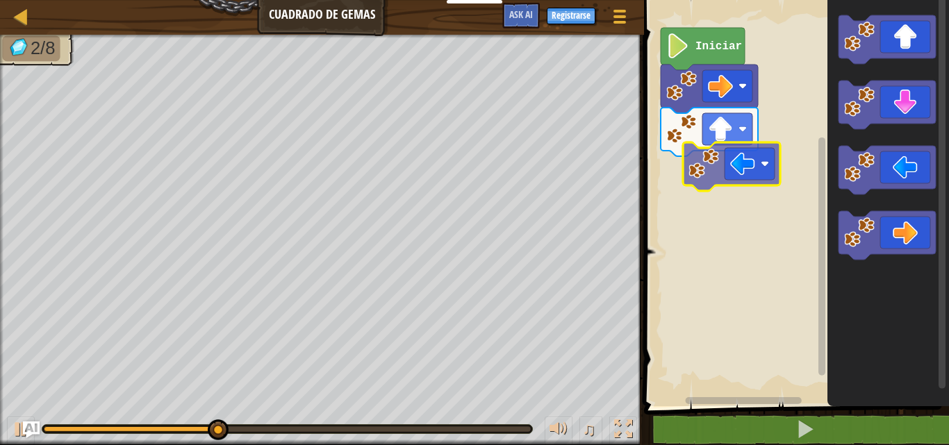
click at [750, 166] on div "Iniciar" at bounding box center [794, 199] width 309 height 413
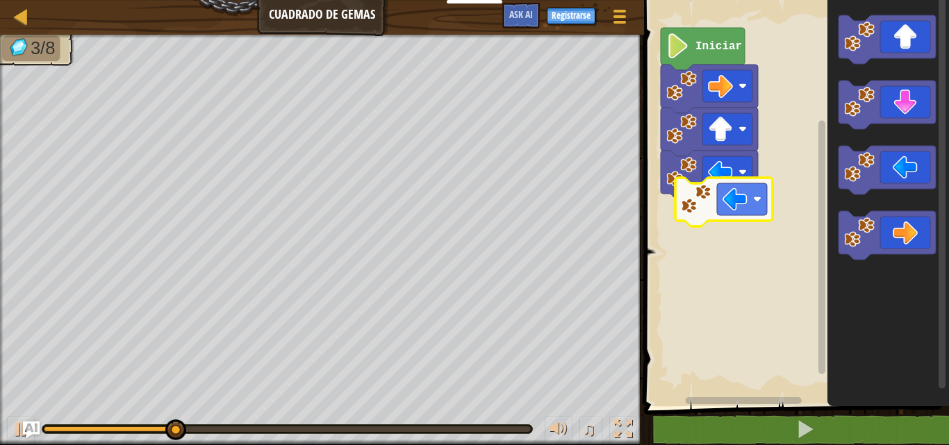
click at [692, 193] on div "Iniciar" at bounding box center [794, 199] width 309 height 413
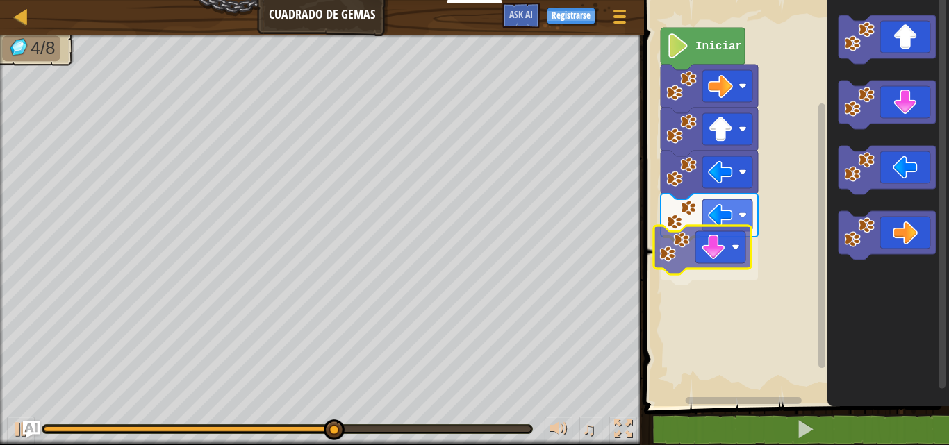
click at [711, 254] on div "Iniciar" at bounding box center [794, 199] width 309 height 413
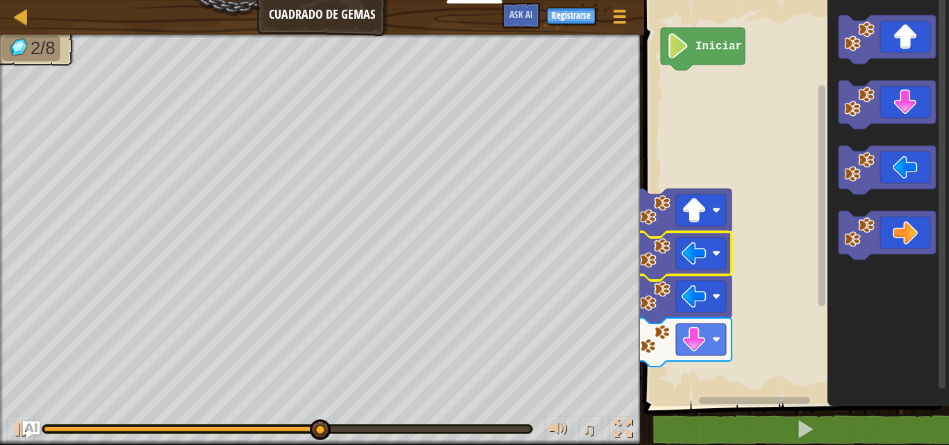
click at [788, 144] on rect "Espacio de trabajo de Blockly" at bounding box center [794, 199] width 309 height 413
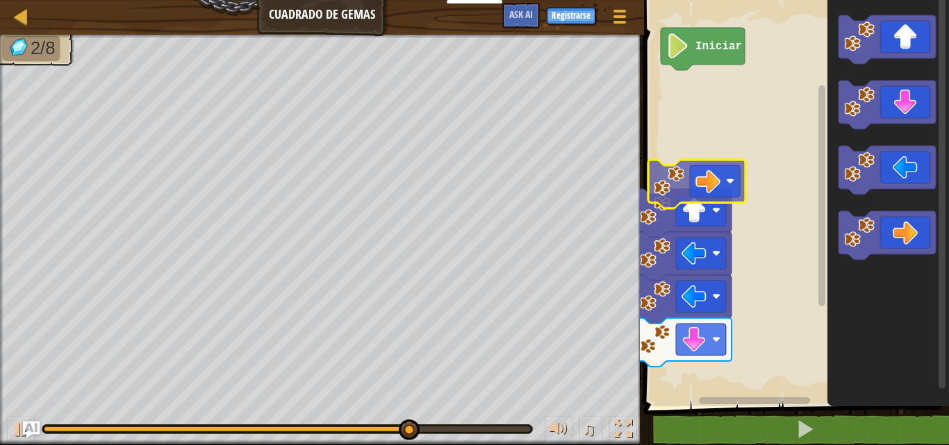
click at [722, 192] on div "Iniciar" at bounding box center [794, 199] width 309 height 413
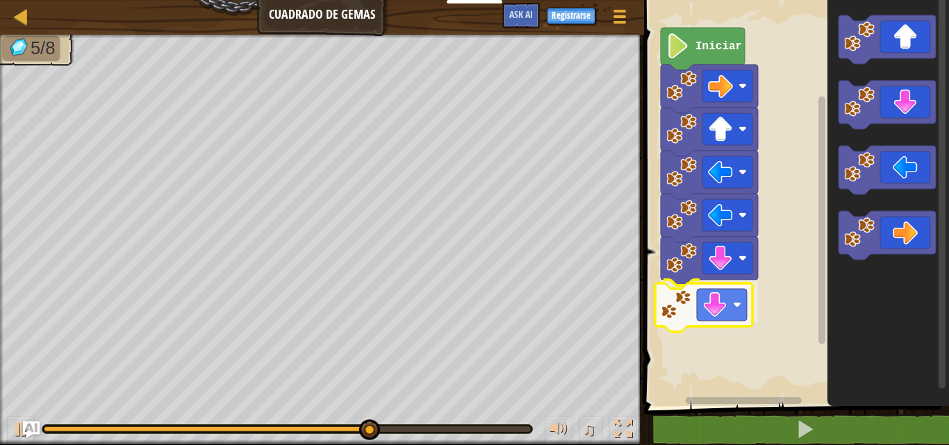
click at [738, 316] on div "Iniciar" at bounding box center [794, 199] width 309 height 413
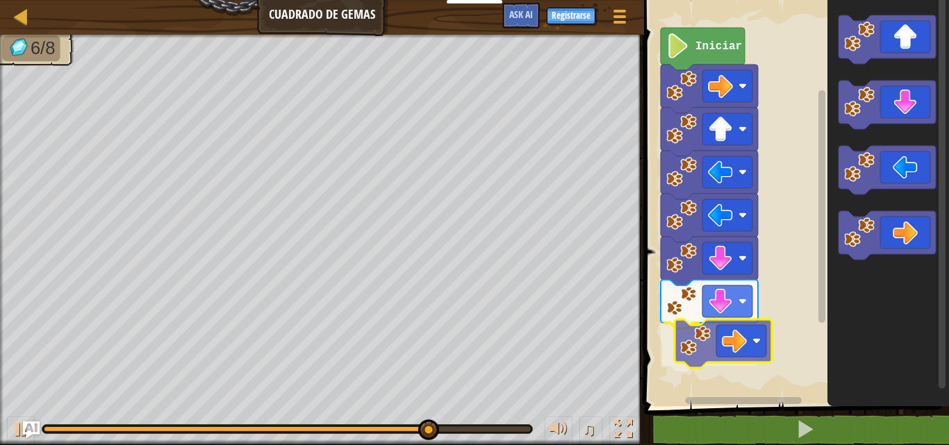
click at [727, 340] on div "Iniciar" at bounding box center [794, 199] width 309 height 413
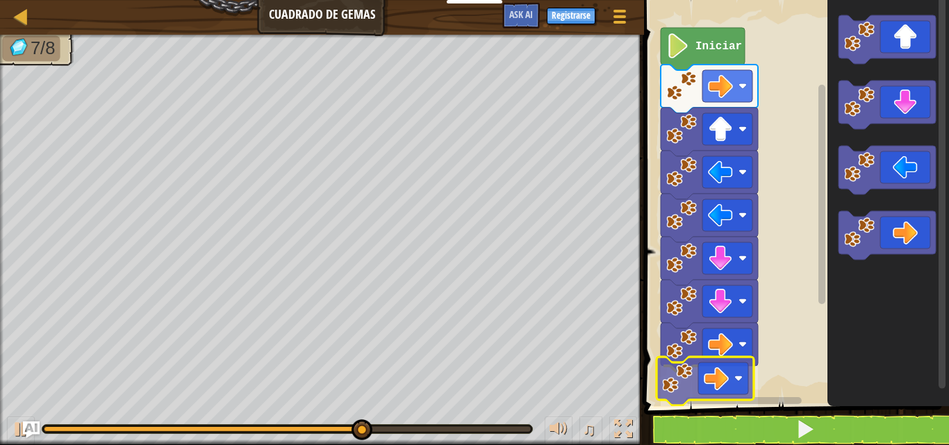
click at [693, 385] on div "Iniciar" at bounding box center [794, 199] width 309 height 413
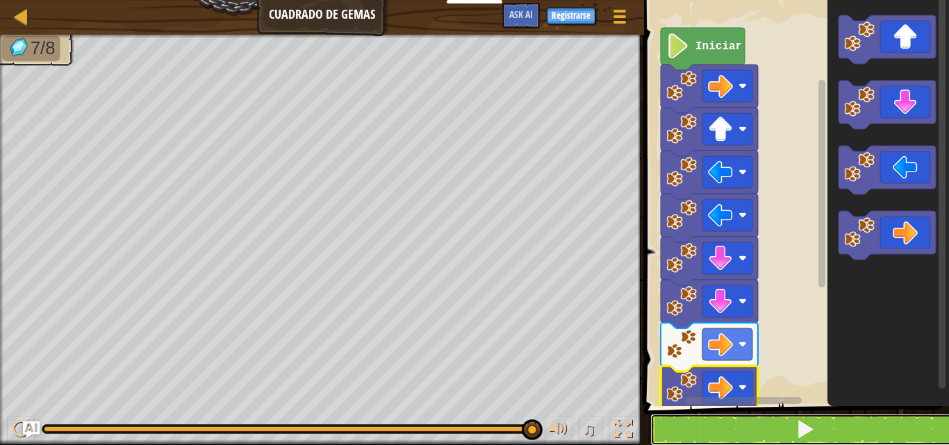
click at [773, 433] on button at bounding box center [804, 430] width 309 height 32
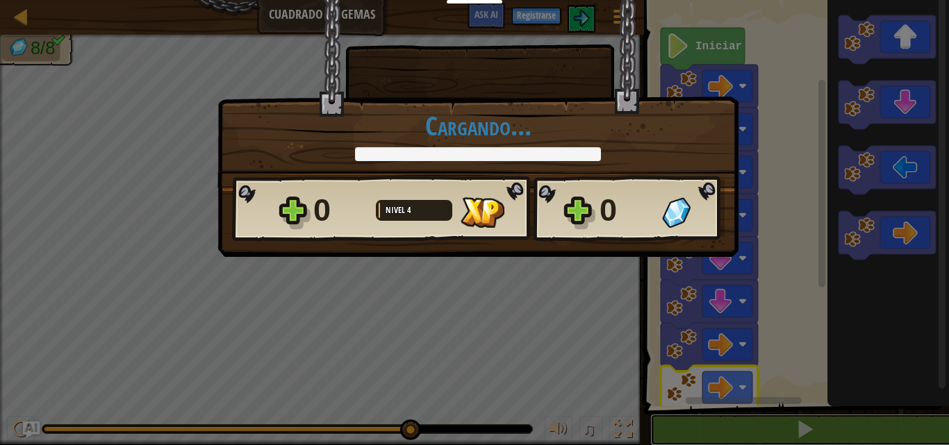
scroll to position [1, 0]
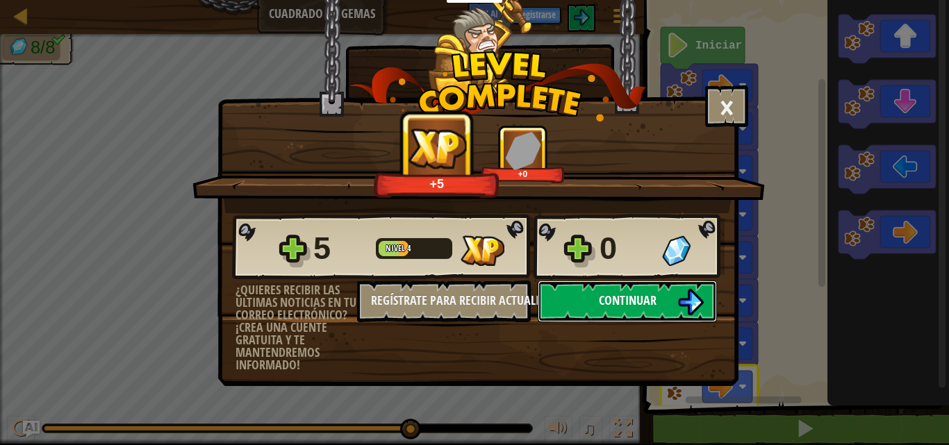
click at [688, 284] on button "Continuar" at bounding box center [627, 302] width 179 height 42
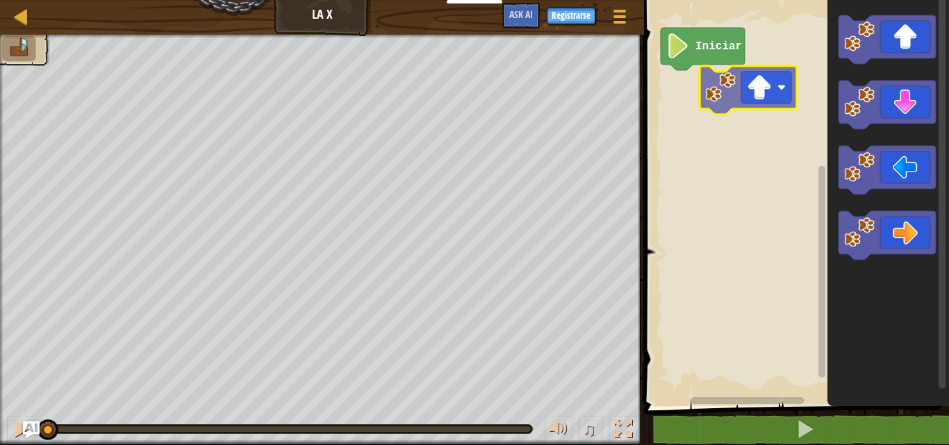
click at [761, 98] on div "Iniciar" at bounding box center [794, 199] width 309 height 413
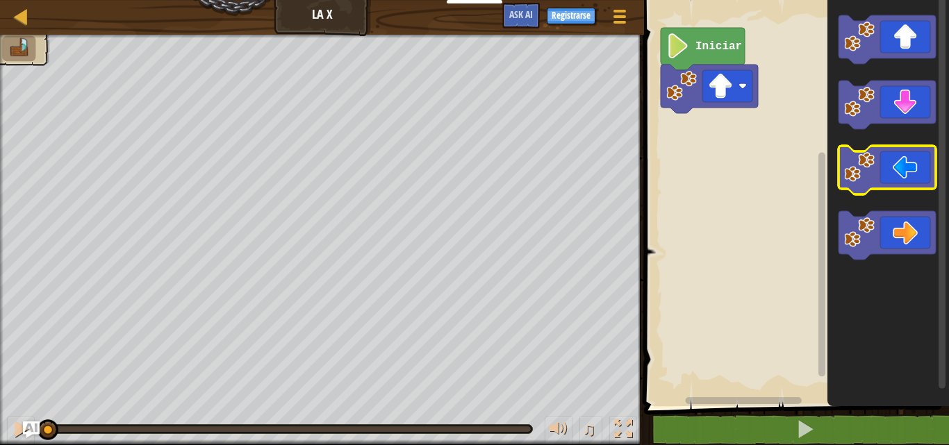
click at [884, 168] on icon "Espacio de trabajo de Blockly" at bounding box center [886, 170] width 97 height 49
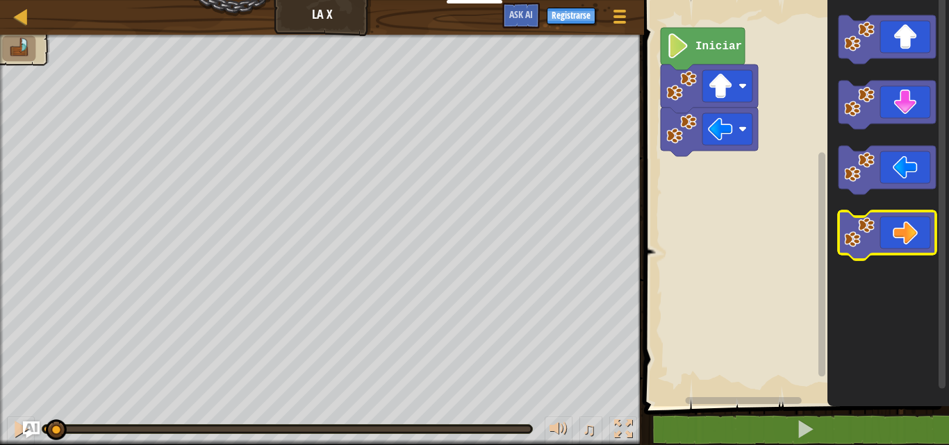
click at [873, 229] on image "Espacio de trabajo de Blockly" at bounding box center [859, 232] width 31 height 31
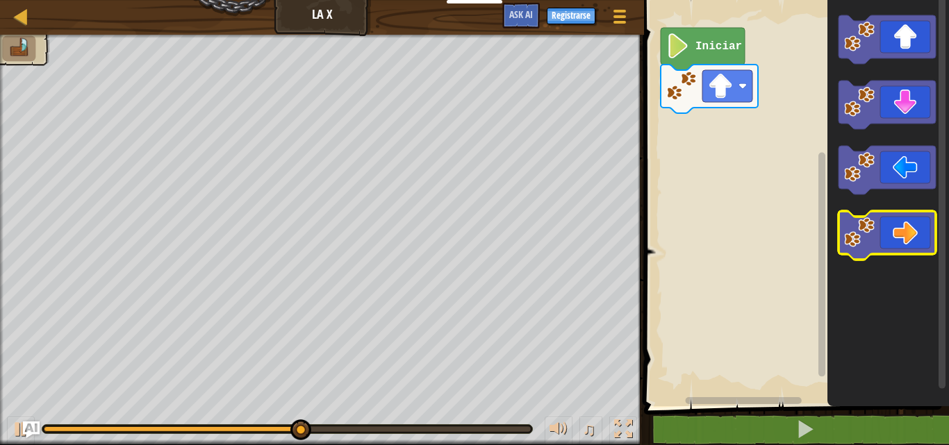
click at [882, 250] on icon "Espacio de trabajo de Blockly" at bounding box center [886, 235] width 97 height 49
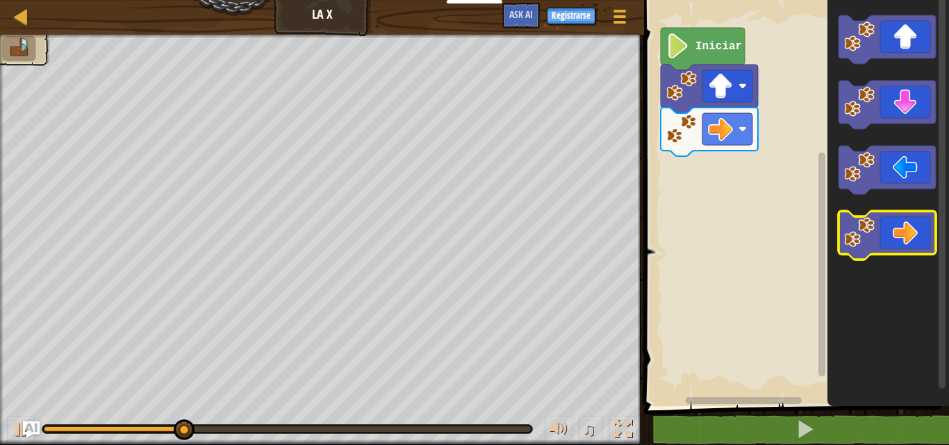
click at [882, 248] on icon "Espacio de trabajo de Blockly" at bounding box center [886, 235] width 97 height 49
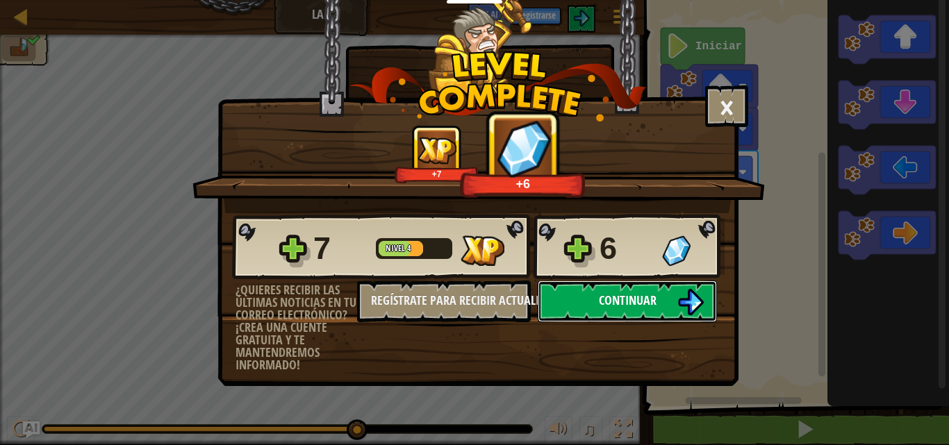
click at [670, 308] on button "Continuar" at bounding box center [627, 302] width 179 height 42
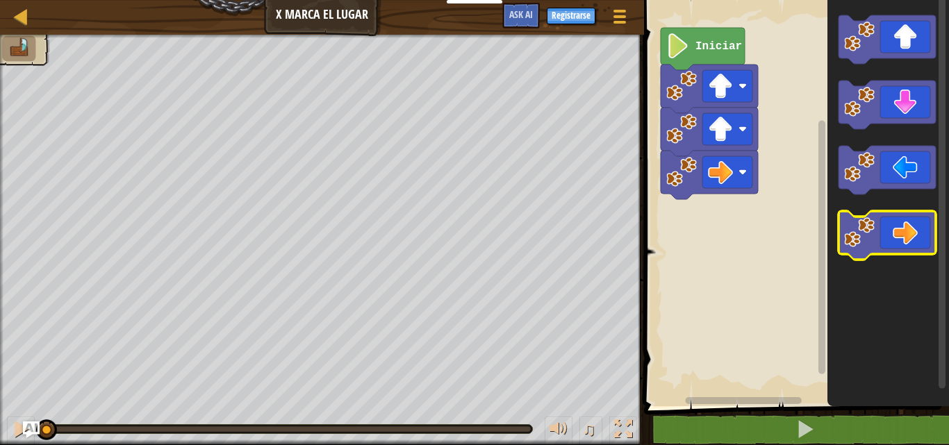
click at [889, 234] on icon "Espacio de trabajo de Blockly" at bounding box center [886, 235] width 97 height 49
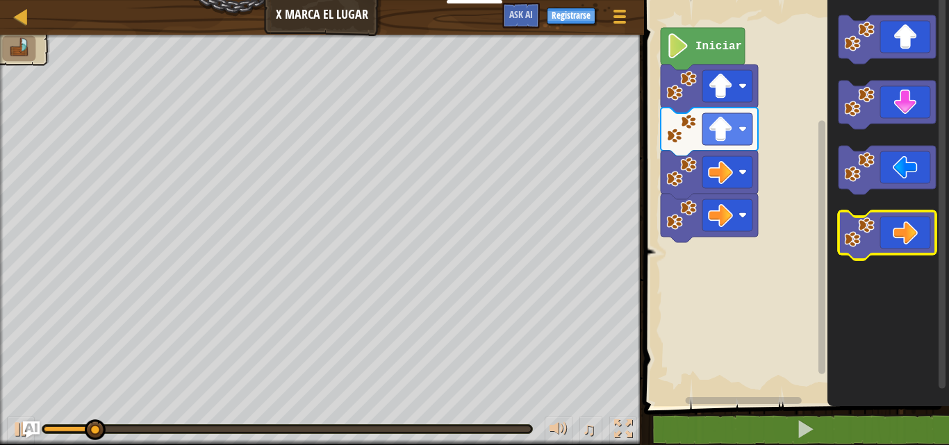
click at [889, 224] on icon "Espacio de trabajo de Blockly" at bounding box center [886, 235] width 97 height 49
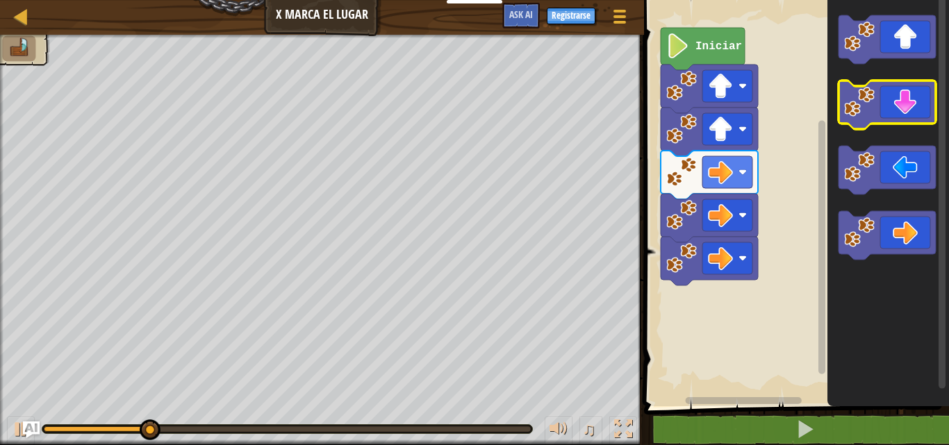
click at [904, 96] on icon "Espacio de trabajo de Blockly" at bounding box center [886, 105] width 97 height 49
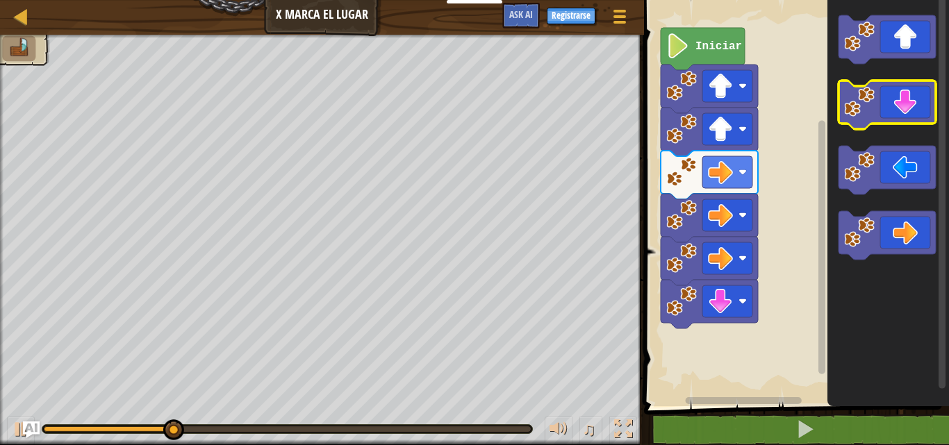
click at [904, 96] on icon "Espacio de trabajo de Blockly" at bounding box center [886, 105] width 97 height 49
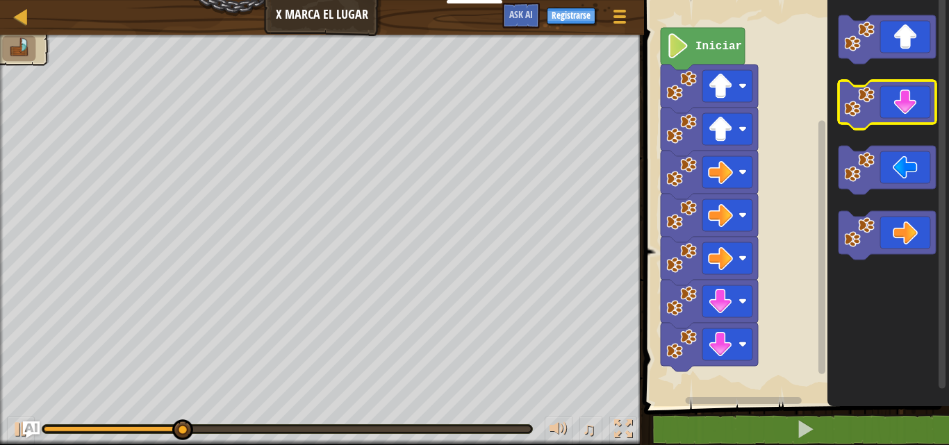
click at [904, 96] on icon "Espacio de trabajo de Blockly" at bounding box center [886, 105] width 97 height 49
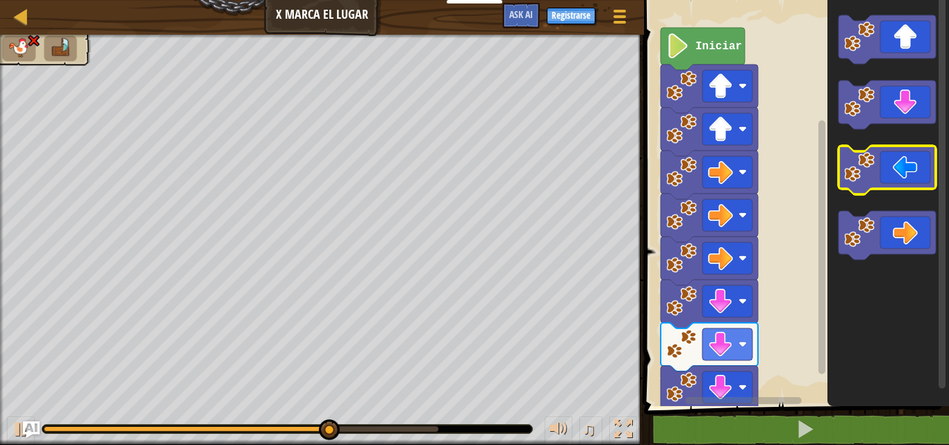
click at [909, 151] on icon "Espacio de trabajo de Blockly" at bounding box center [886, 170] width 97 height 49
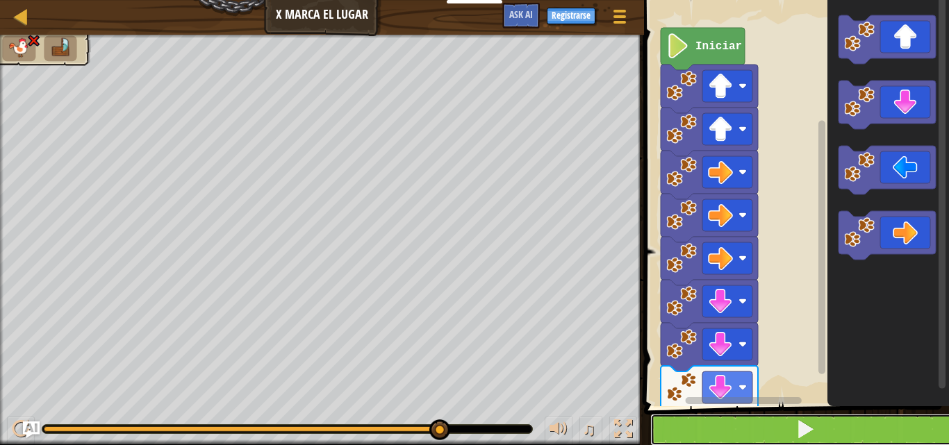
click at [889, 419] on button at bounding box center [804, 430] width 309 height 32
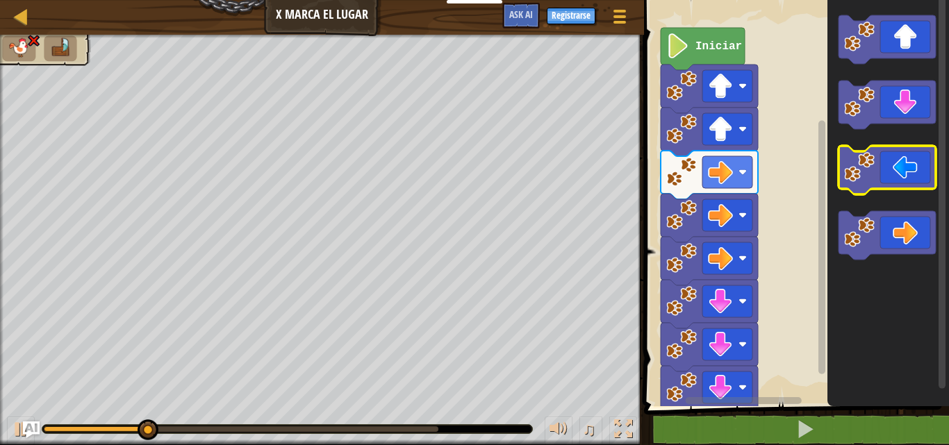
click at [891, 163] on icon "Espacio de trabajo de Blockly" at bounding box center [886, 170] width 97 height 49
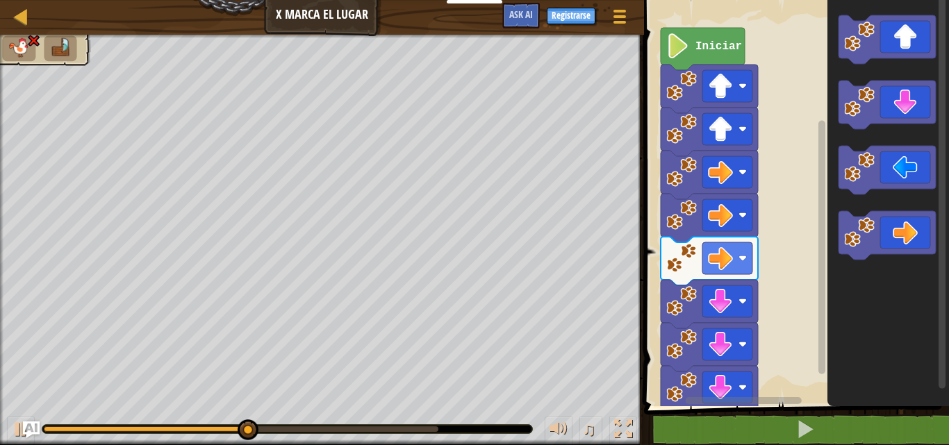
click at [804, 186] on rect "Espacio de trabajo de Blockly" at bounding box center [794, 199] width 309 height 413
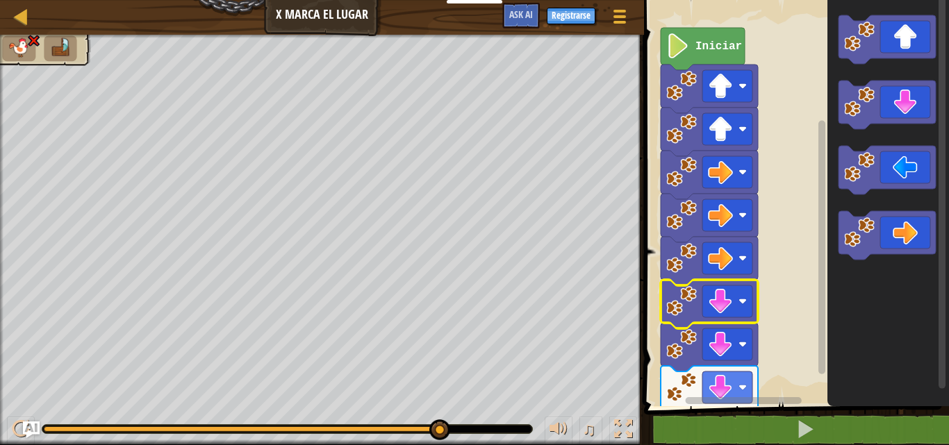
click at [782, 192] on rect "Espacio de trabajo de Blockly" at bounding box center [794, 199] width 309 height 413
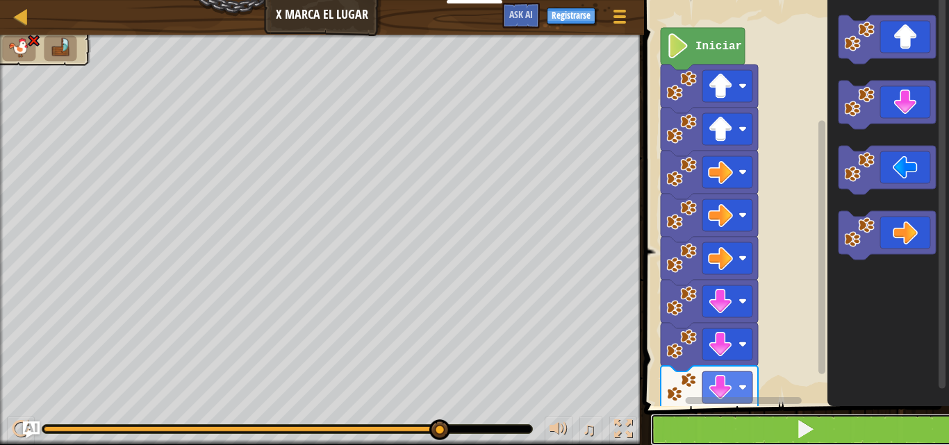
click at [744, 431] on button at bounding box center [804, 430] width 309 height 32
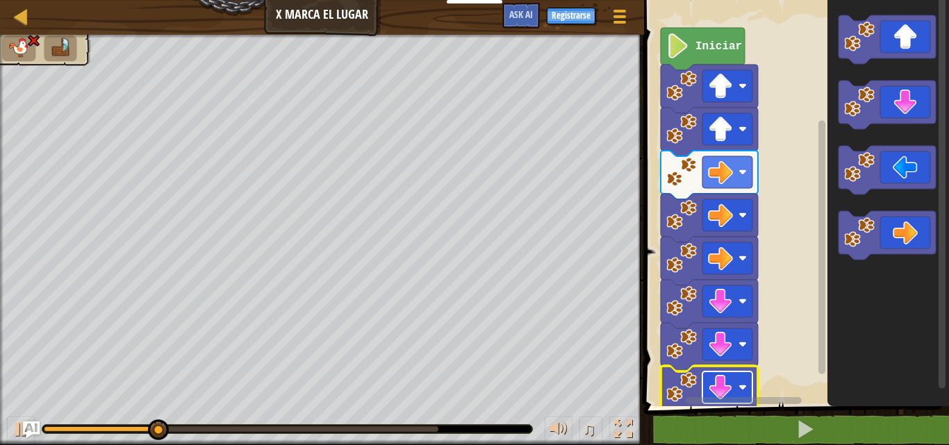
click at [737, 383] on rect "Espacio de trabajo de Blockly" at bounding box center [727, 388] width 50 height 32
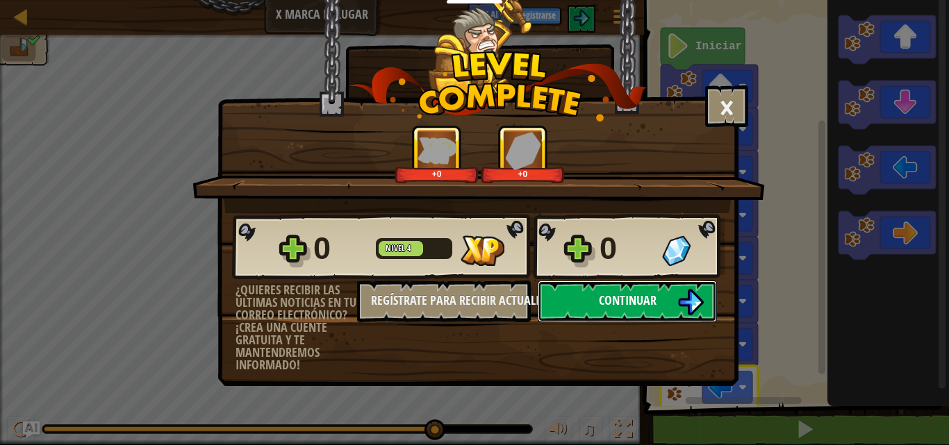
click at [677, 308] on img at bounding box center [690, 302] width 26 height 26
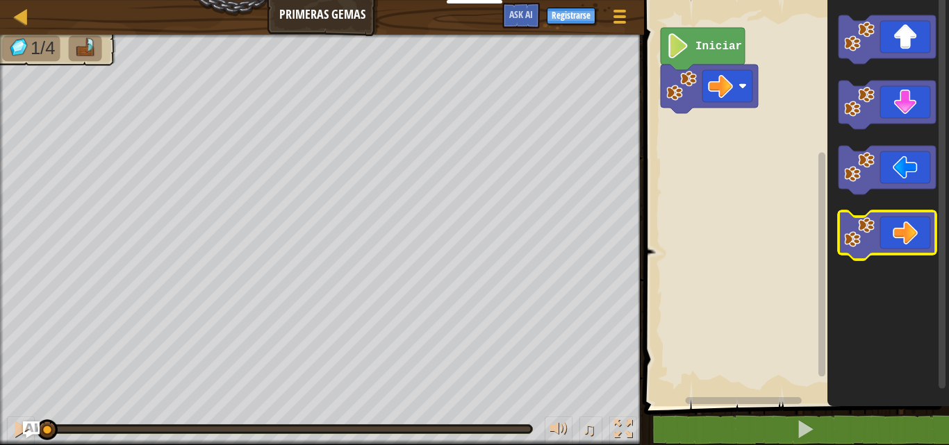
click at [883, 242] on icon "Espacio de trabajo de Blockly" at bounding box center [886, 235] width 97 height 49
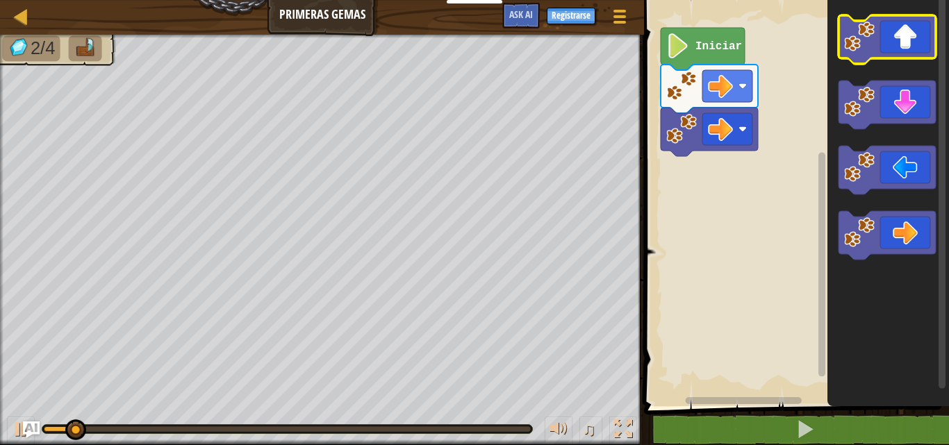
click at [877, 34] on icon "Espacio de trabajo de Blockly" at bounding box center [886, 39] width 97 height 49
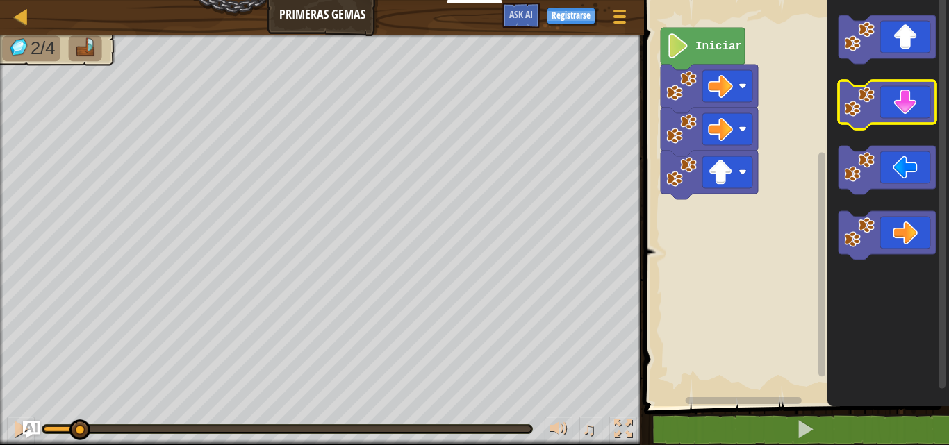
click at [855, 104] on image "Espacio de trabajo de Blockly" at bounding box center [859, 102] width 31 height 31
click at [855, 103] on image "Espacio de trabajo de Blockly" at bounding box center [859, 102] width 31 height 31
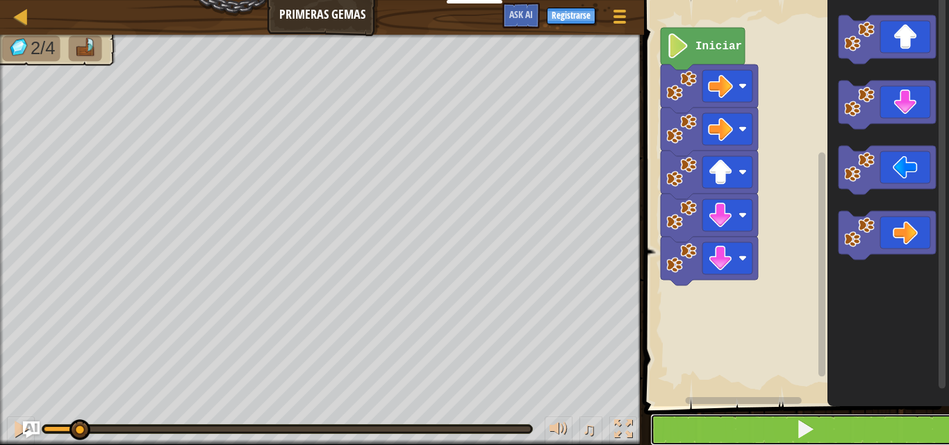
click at [739, 425] on button at bounding box center [804, 430] width 309 height 32
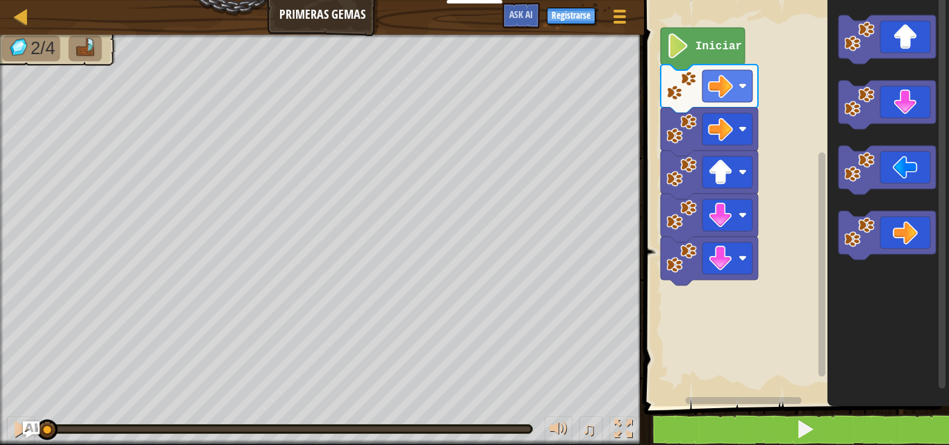
drag, startPoint x: 738, startPoint y: 406, endPoint x: 738, endPoint y: 414, distance: 7.6
click at [738, 408] on span at bounding box center [798, 184] width 316 height 463
click at [737, 421] on button at bounding box center [804, 430] width 309 height 32
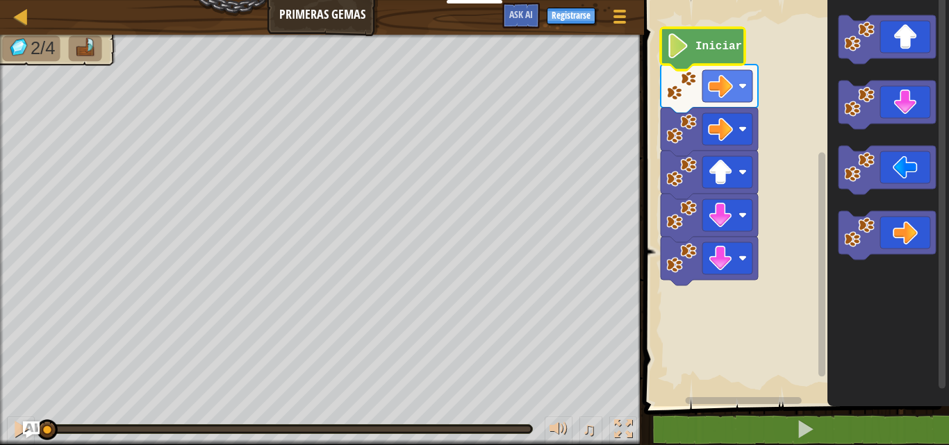
click at [684, 47] on image "Espacio de trabajo de Blockly" at bounding box center [678, 45] width 24 height 25
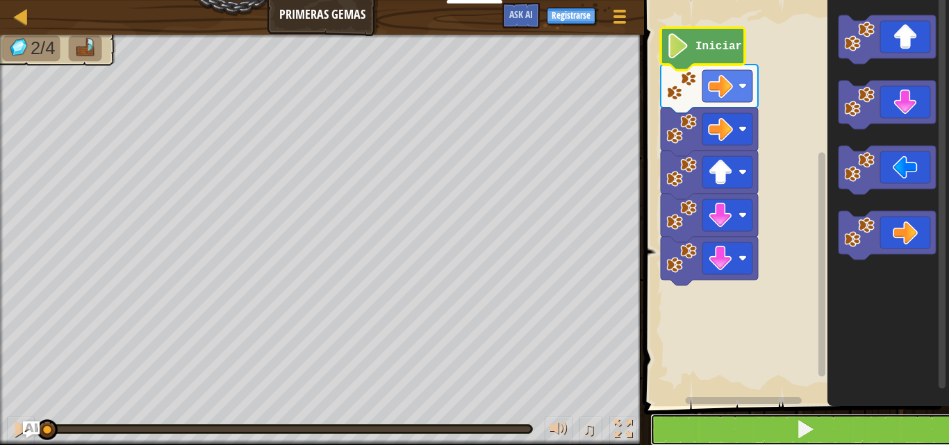
click at [860, 422] on button at bounding box center [804, 430] width 309 height 32
click at [857, 421] on button at bounding box center [804, 430] width 309 height 32
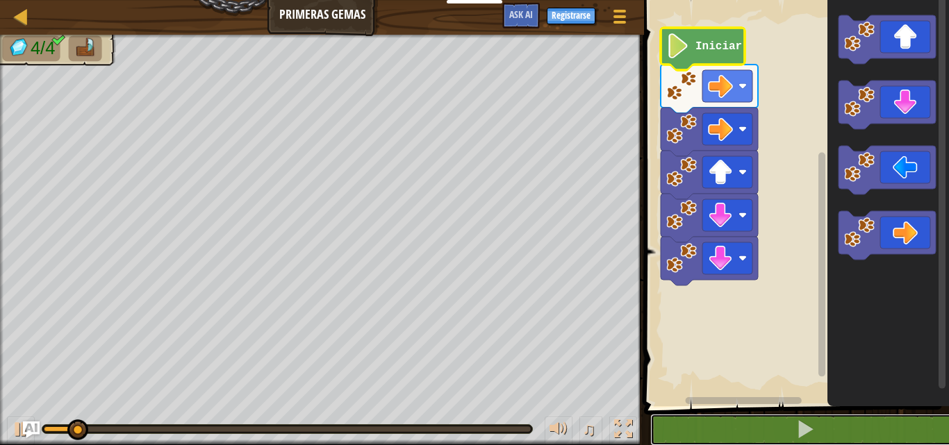
click at [938, 233] on div "1 2 go ( 'right' ) הההההההההההההההההההההההההההההההההההההההההההההההההההההההההההה…" at bounding box center [794, 236] width 309 height 458
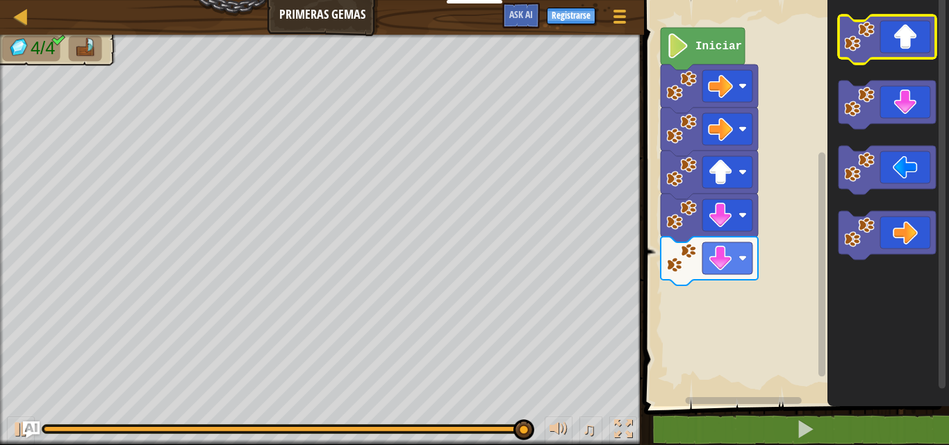
click at [892, 31] on icon "Espacio de trabajo de Blockly" at bounding box center [886, 39] width 97 height 49
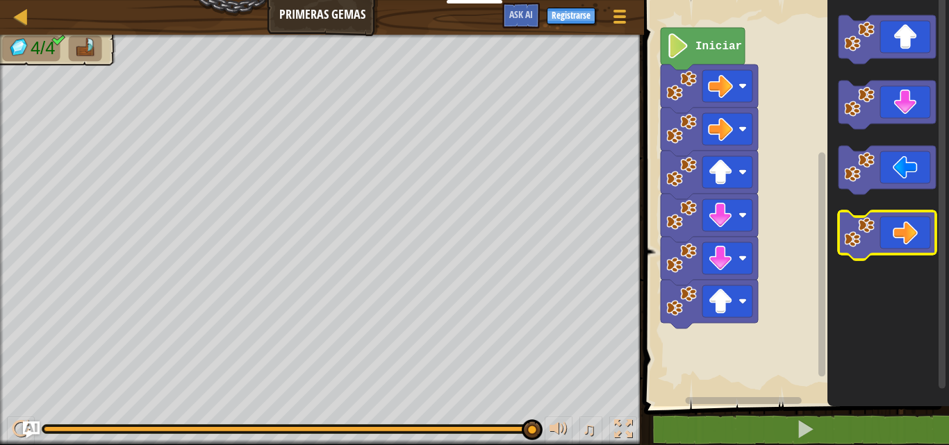
click at [852, 242] on image "Espacio de trabajo de Blockly" at bounding box center [859, 232] width 31 height 31
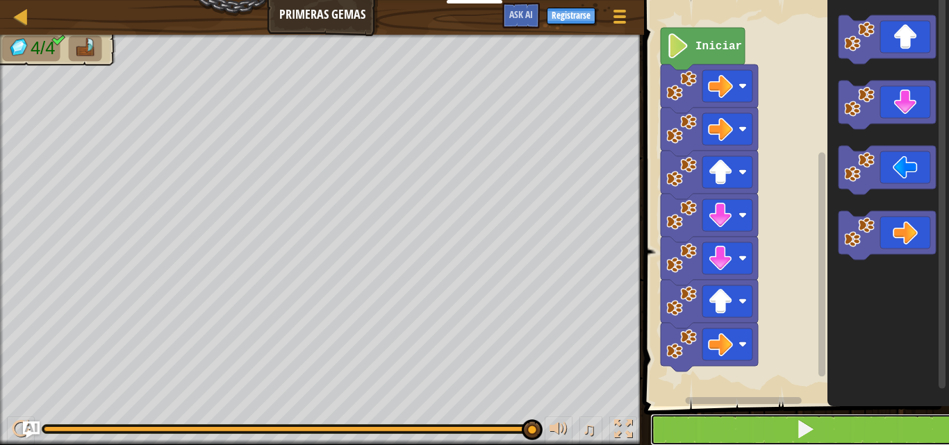
click at [786, 427] on button at bounding box center [804, 430] width 309 height 32
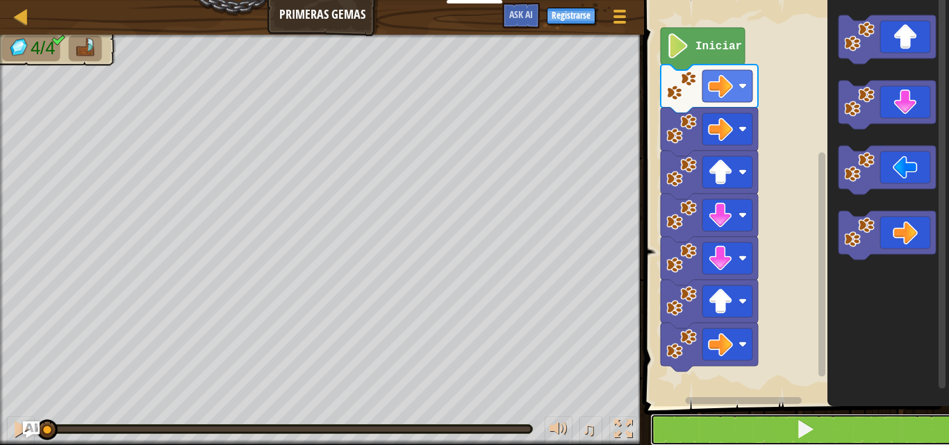
click at [786, 427] on button at bounding box center [804, 430] width 309 height 32
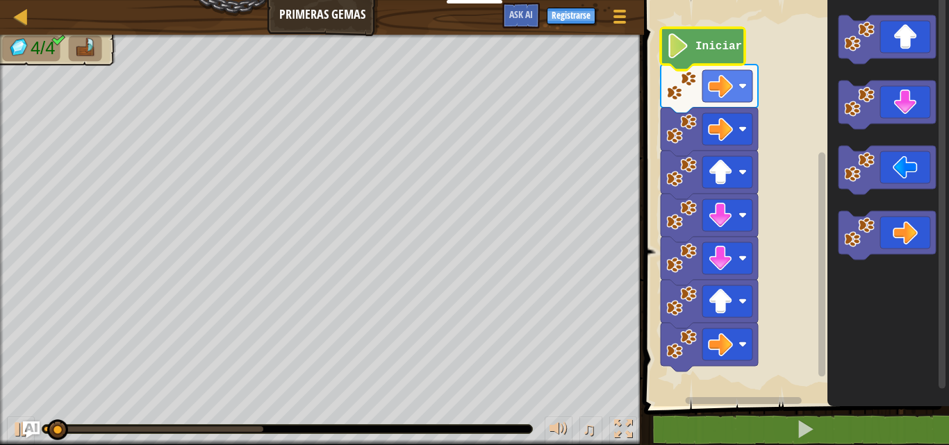
click at [729, 51] on text "Iniciar" at bounding box center [718, 46] width 47 height 13
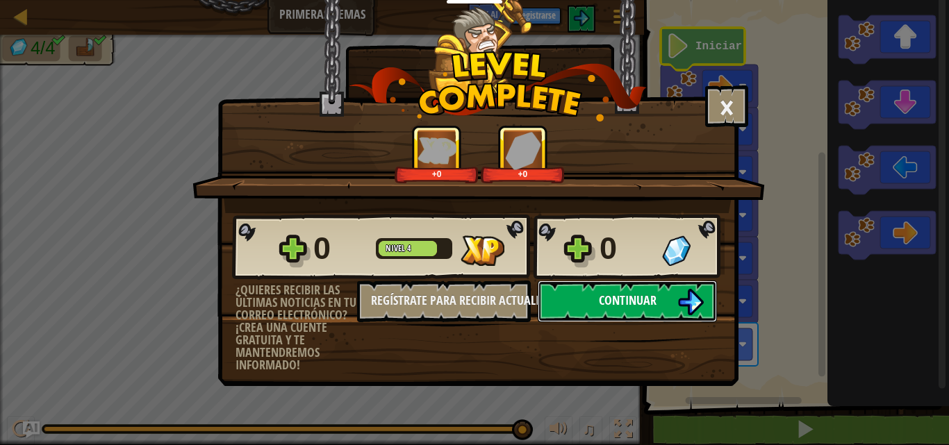
click at [641, 308] on span "Continuar" at bounding box center [628, 300] width 58 height 17
